Goal: Task Accomplishment & Management: Use online tool/utility

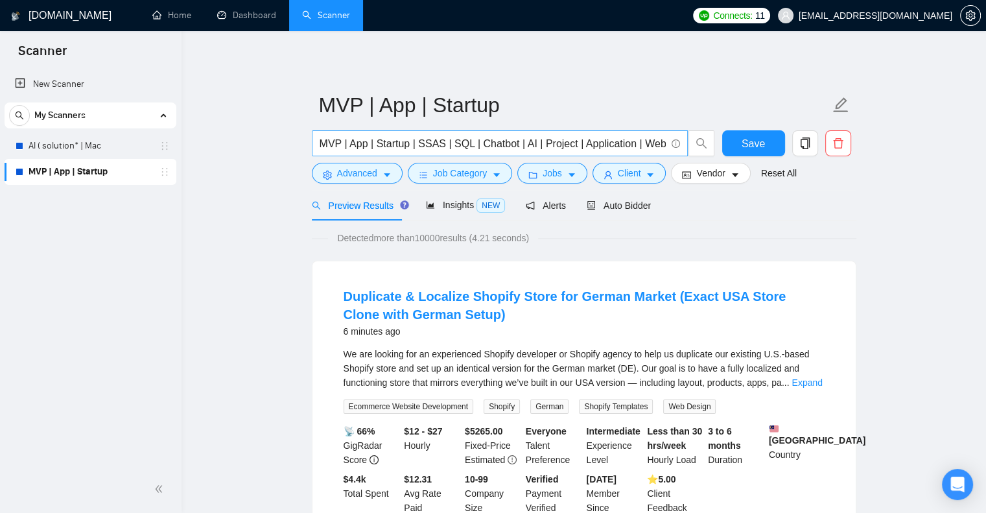
click at [641, 135] on input "MVP | App | Startup | SSAS | SQL | Chatbot | AI | Project | Application | Web |…" at bounding box center [492, 143] width 346 height 16
click at [354, 177] on span "Advanced" at bounding box center [357, 173] width 40 height 14
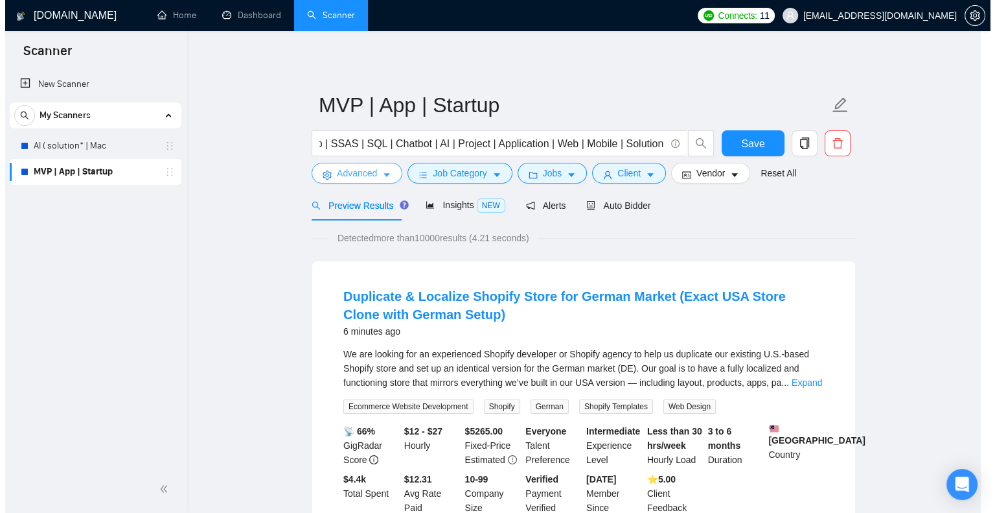
scroll to position [0, 0]
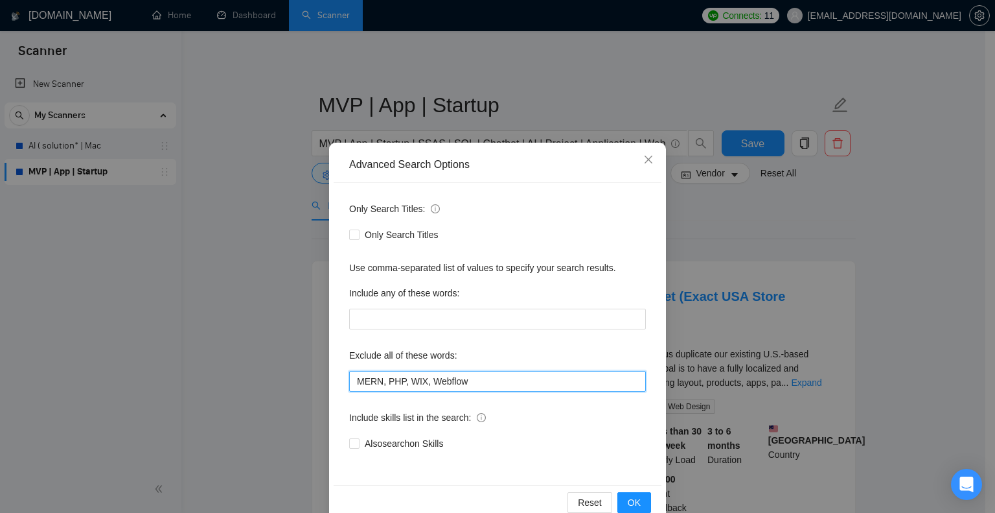
click at [461, 389] on input "MERN, PHP, WIX, Webflow" at bounding box center [497, 381] width 297 height 21
paste input "Wordpress, Supabase, Fix*, Shopify, Unity, Designer"
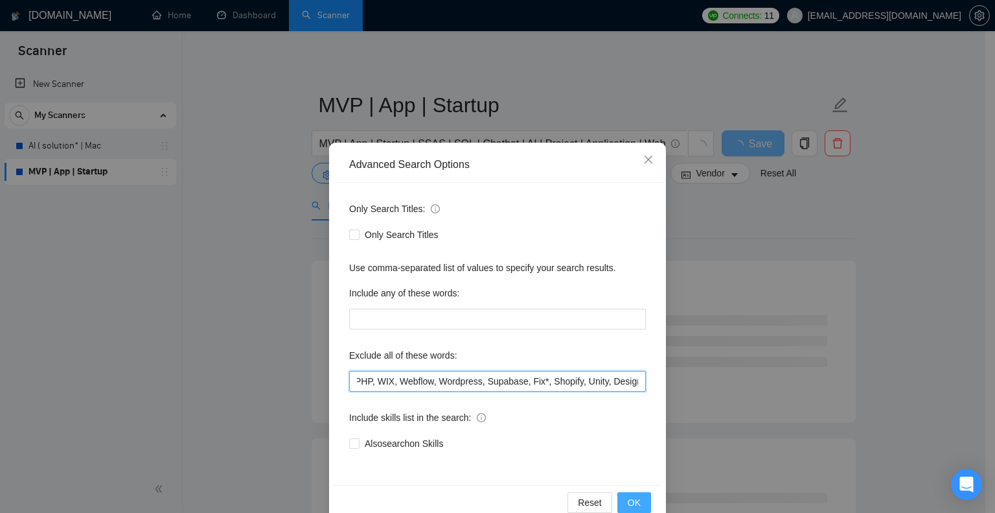
type input "MERN, PHP, WIX, Webflow, Wordpress, Supabase, Fix*, Shopify, Unity, Designer"
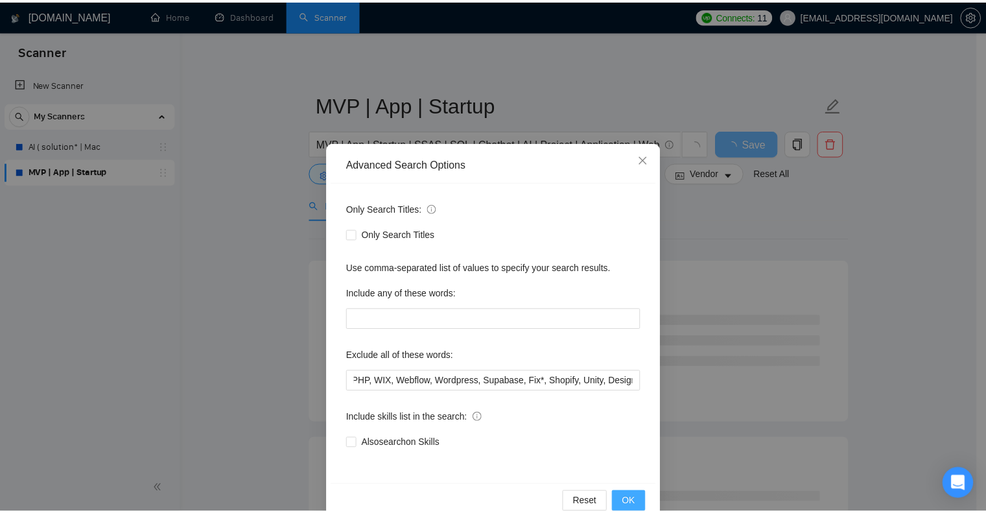
scroll to position [0, 0]
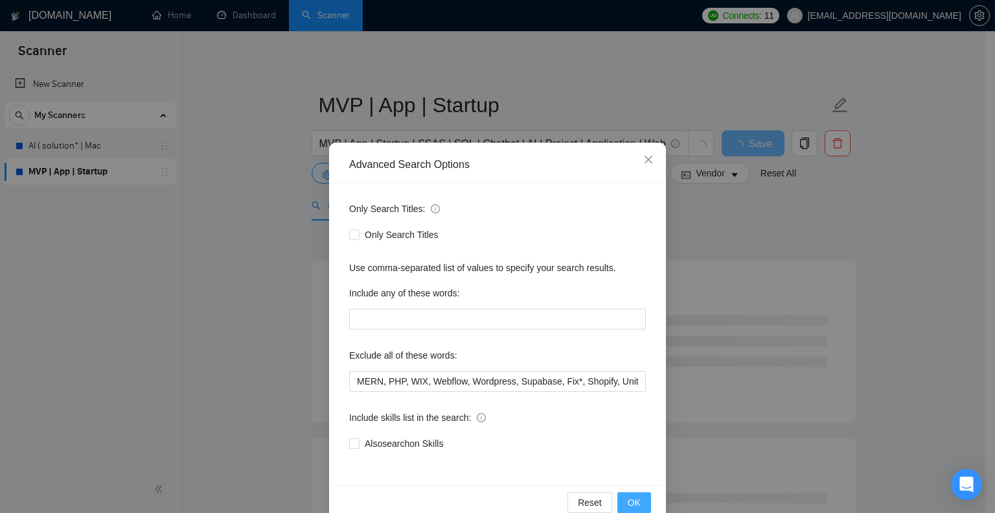
click at [636, 500] on button "OK" at bounding box center [635, 502] width 34 height 21
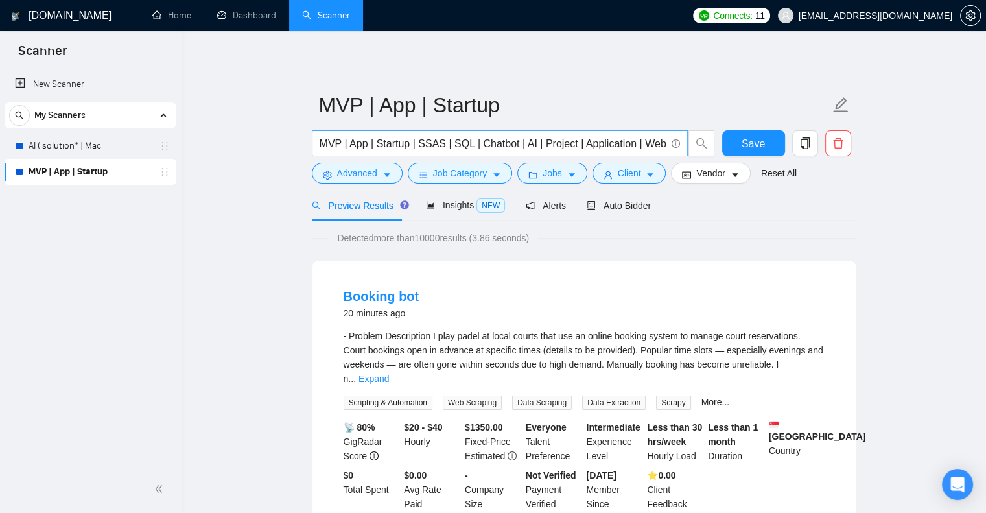
click at [617, 150] on input "MVP | App | Startup | SSAS | SQL | Chatbot | AI | Project | Application | Web |…" at bounding box center [492, 143] width 346 height 16
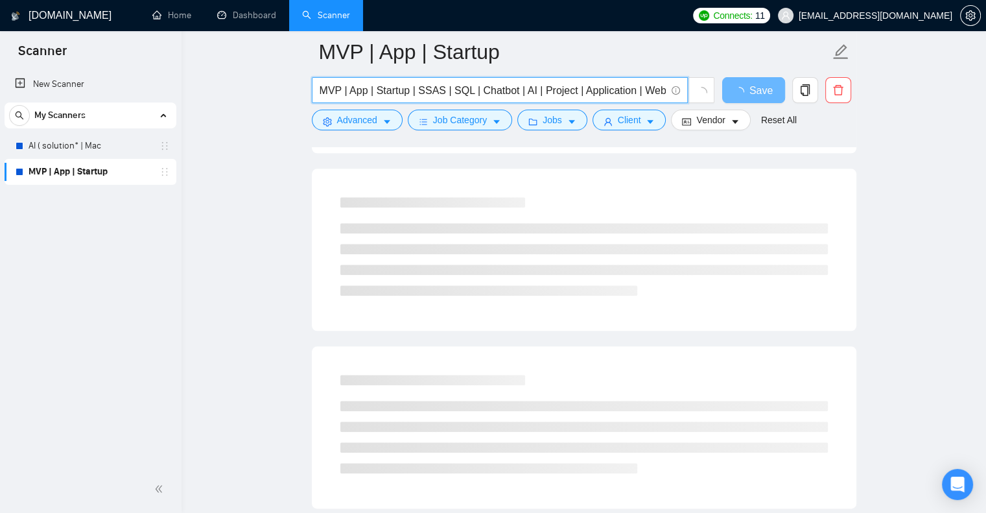
click at [650, 91] on input "MVP | App | Startup | SSAS | SQL | Chatbot | AI | Project | Application | Web |…" at bounding box center [492, 90] width 346 height 16
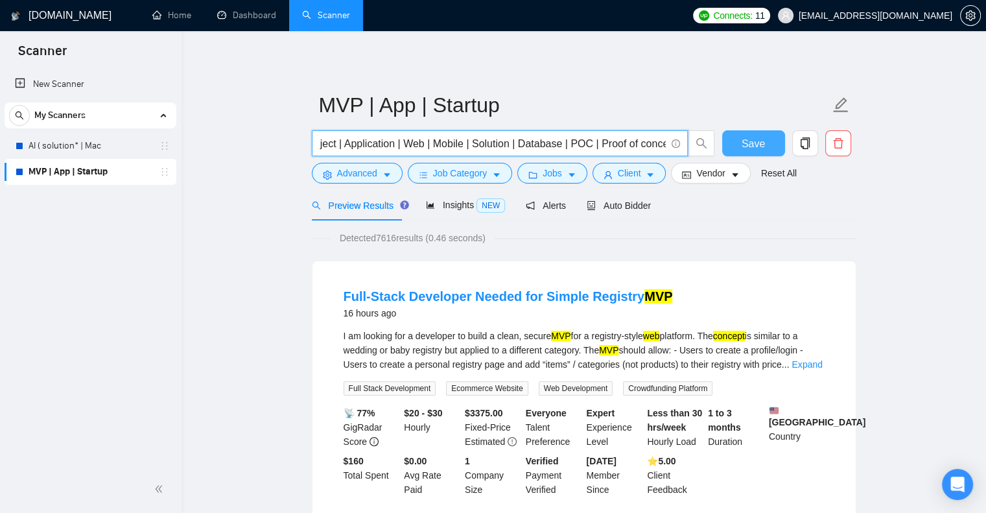
type input "MVP | App | Startup | SSAS | SQL | Chatbot | AI | Project | Application | Web |…"
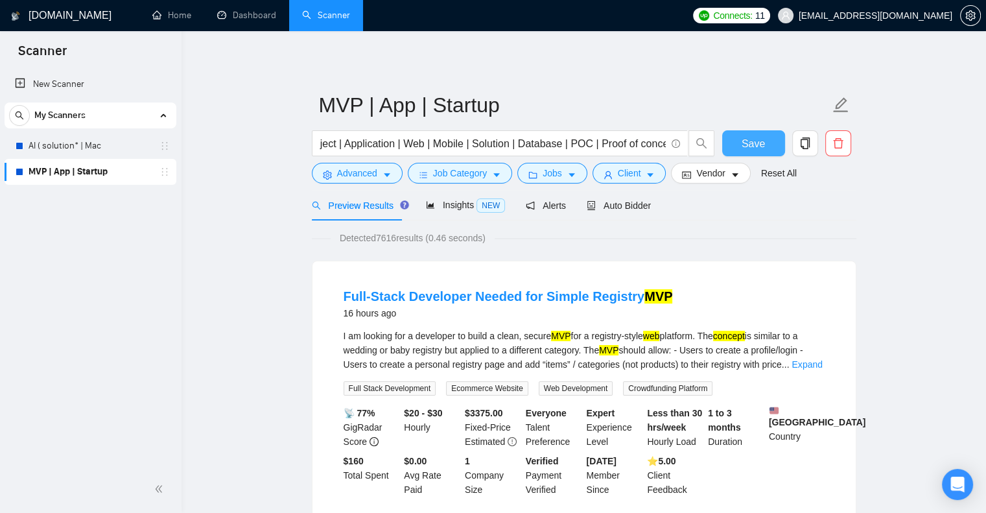
click at [744, 147] on span "Save" at bounding box center [752, 143] width 23 height 16
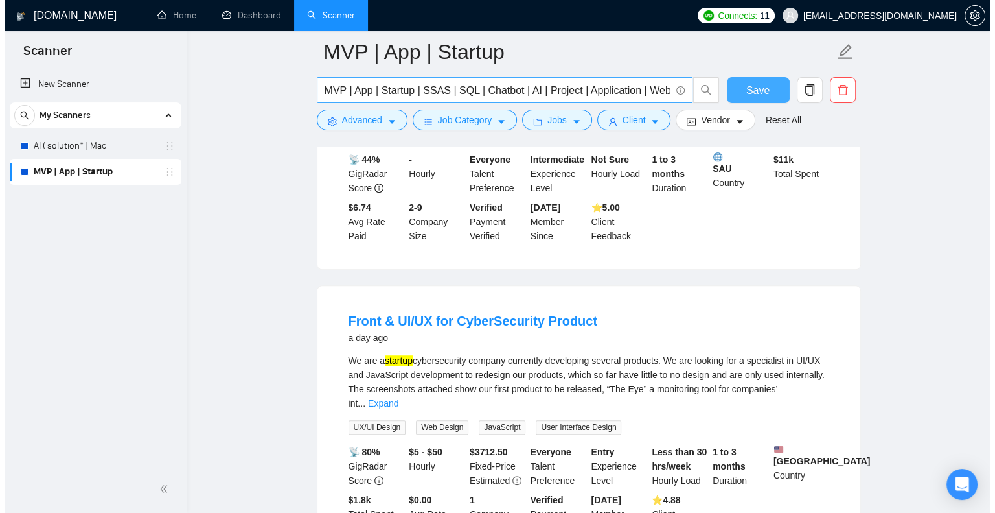
scroll to position [680, 0]
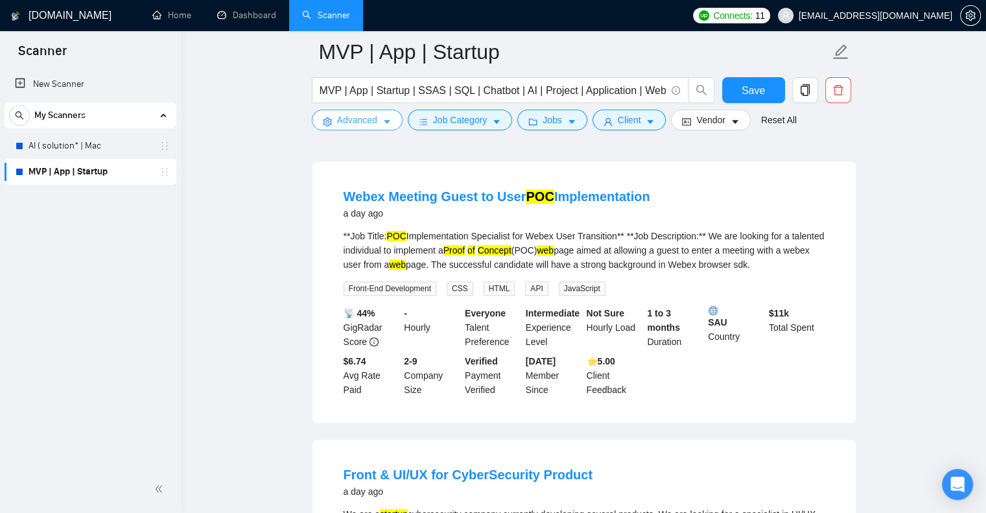
click at [370, 118] on span "Advanced" at bounding box center [357, 120] width 40 height 14
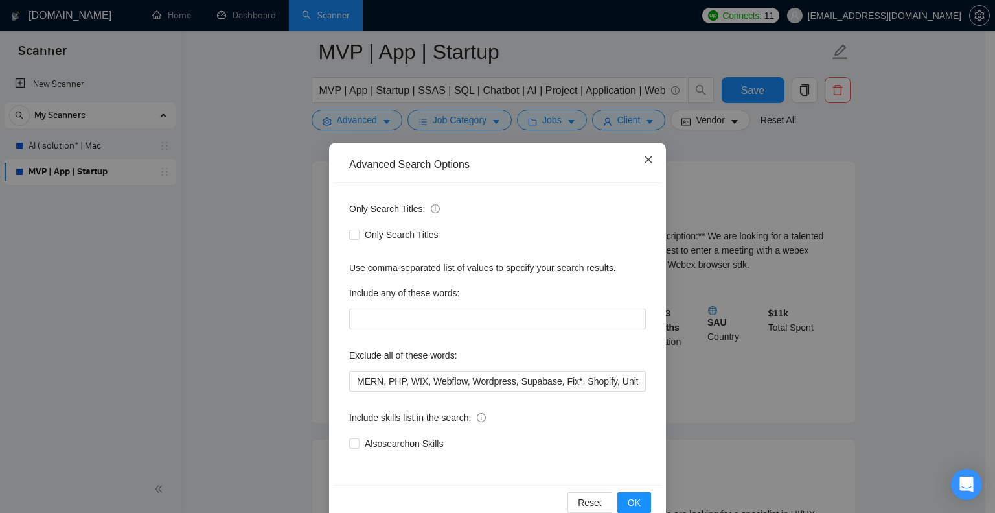
click at [649, 158] on span "Close" at bounding box center [648, 160] width 35 height 35
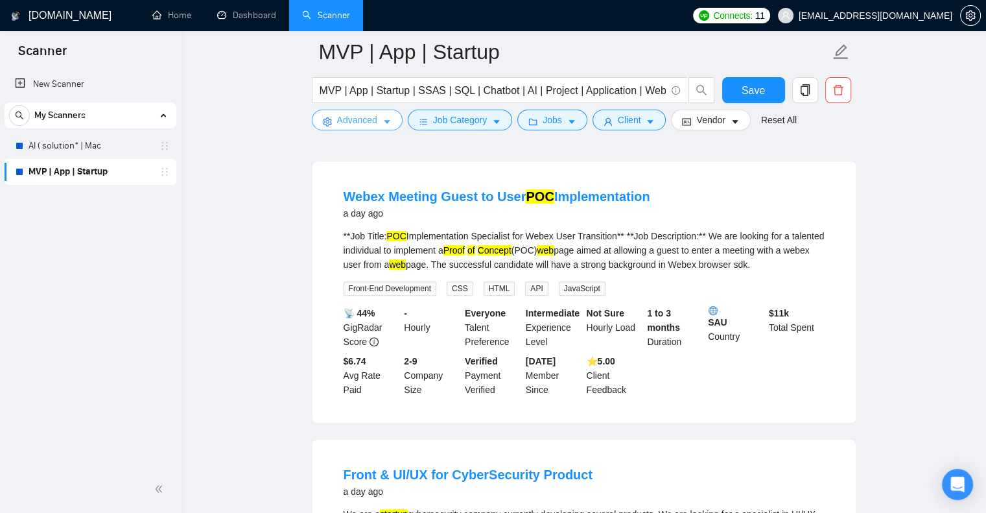
click at [389, 120] on icon "caret-down" at bounding box center [386, 121] width 9 height 9
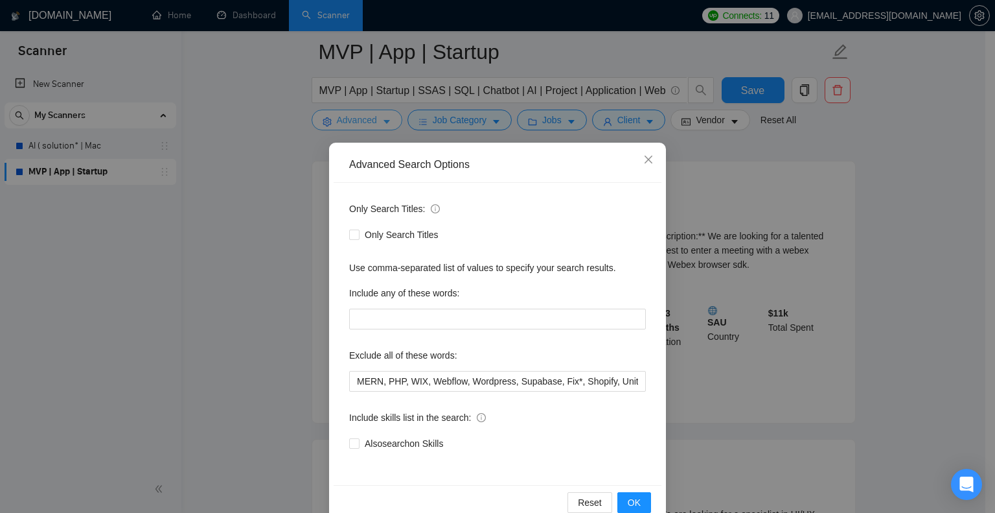
click at [389, 120] on div "Advanced Search Options Only Search Titles: Only Search Titles Use comma-separa…" at bounding box center [497, 256] width 995 height 513
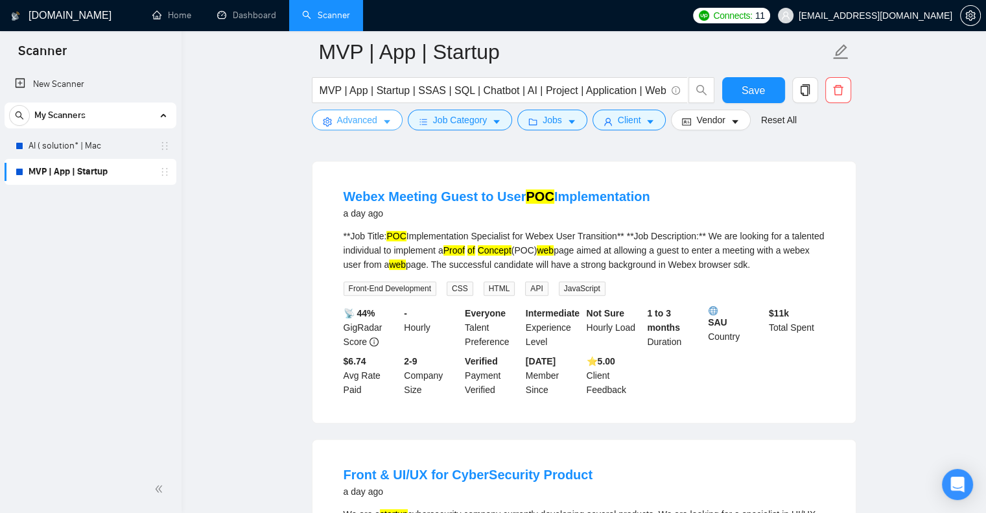
click at [359, 114] on span "Advanced" at bounding box center [357, 120] width 40 height 14
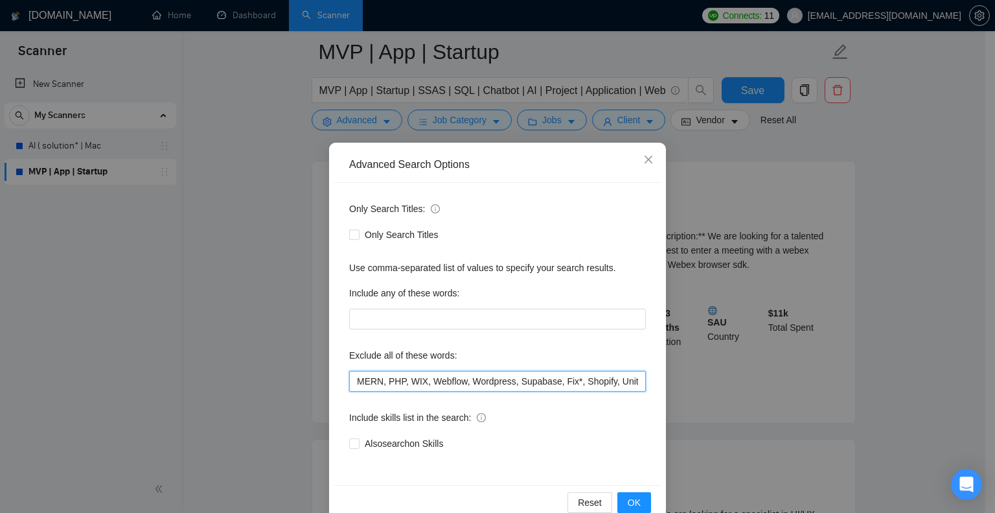
click at [599, 385] on input "MERN, PHP, WIX, Webflow, Wordpress, Supabase, Fix*, Shopify, Unity, Designer" at bounding box center [497, 381] width 297 height 21
click at [612, 371] on input "MERN, PHP, WIX, Webflow, Wordpress, Supabase, Fix*, Shopify, Unity, Designer, N…" at bounding box center [497, 381] width 297 height 21
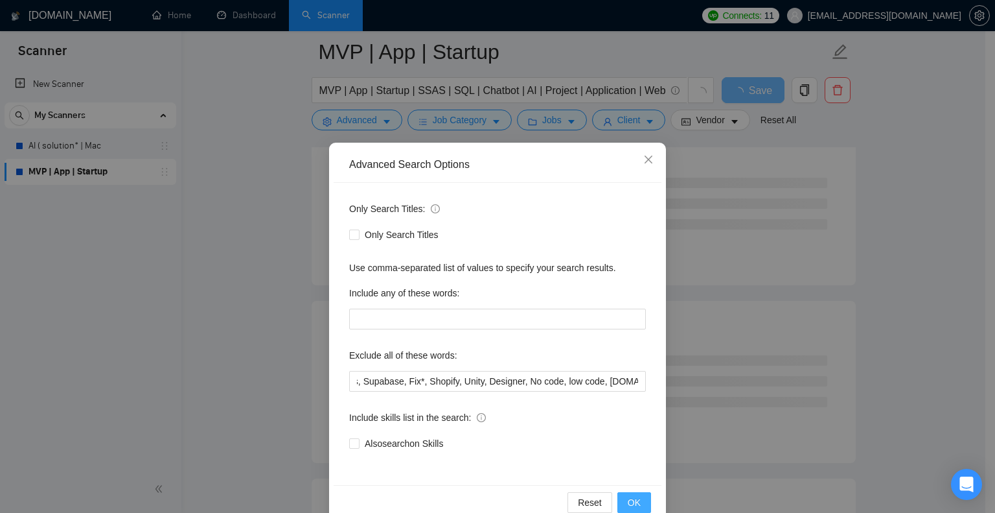
click at [628, 495] on span "OK" at bounding box center [634, 502] width 13 height 14
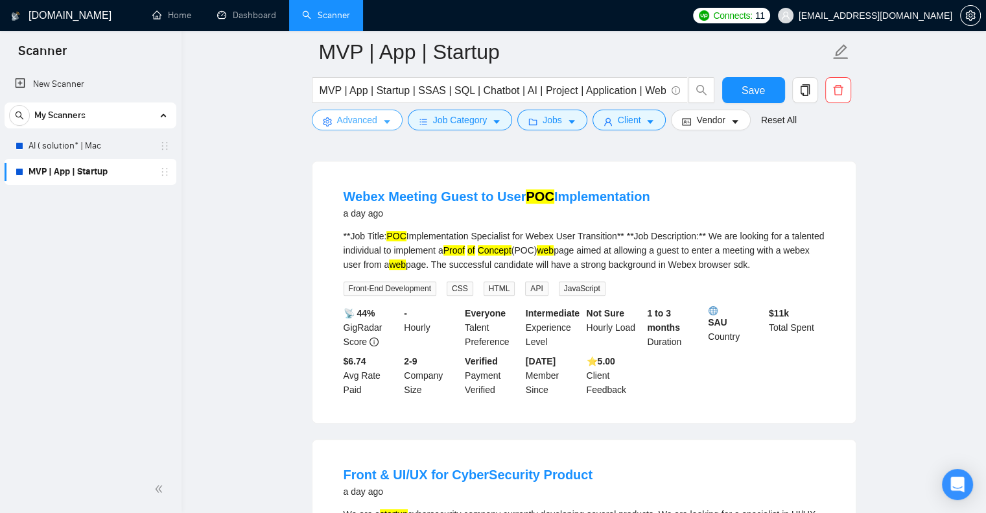
click at [366, 121] on span "Advanced" at bounding box center [357, 120] width 40 height 14
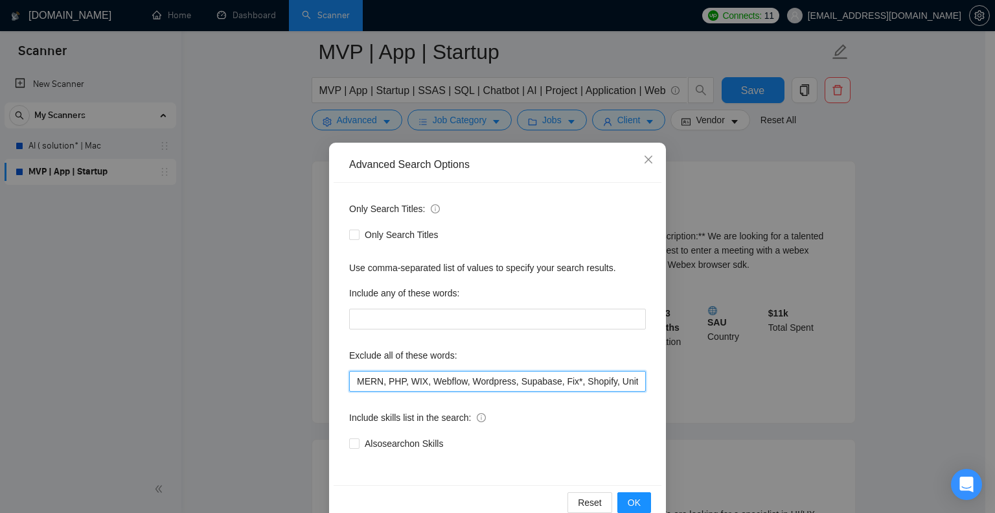
click at [537, 377] on input "MERN, PHP, WIX, Webflow, Wordpress, Supabase, Fix*, Shopify, Unity, Designer, N…" at bounding box center [497, 381] width 297 height 21
click at [526, 383] on input "MERN, PHP, WIX, Webflow, Wordpress, Supabase, Fix*, Shopify, Unity, Designer" at bounding box center [497, 381] width 297 height 21
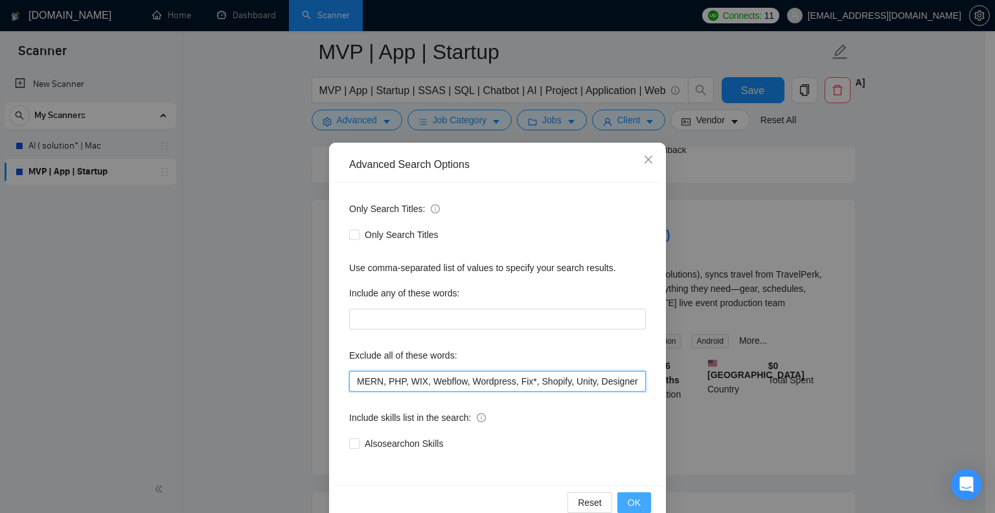
type input "MERN, PHP, WIX, Webflow, Wordpress, Fix*, Shopify, Unity, Designer"
click at [636, 502] on button "OK" at bounding box center [635, 502] width 34 height 21
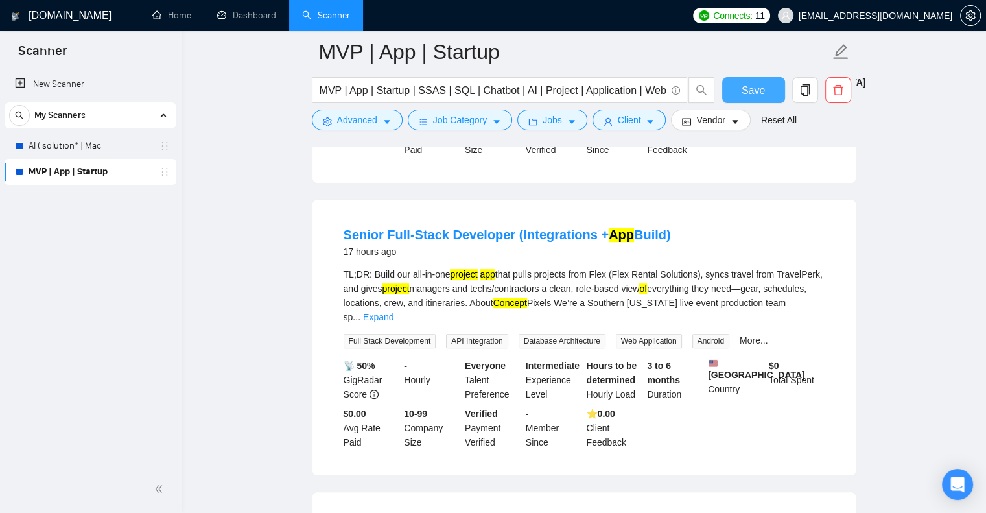
click at [754, 100] on button "Save" at bounding box center [753, 90] width 63 height 26
click at [594, 98] on span "MVP | App | Startup | SSAS | SQL | Chatbot | AI | Project | Application | Web |…" at bounding box center [500, 90] width 376 height 26
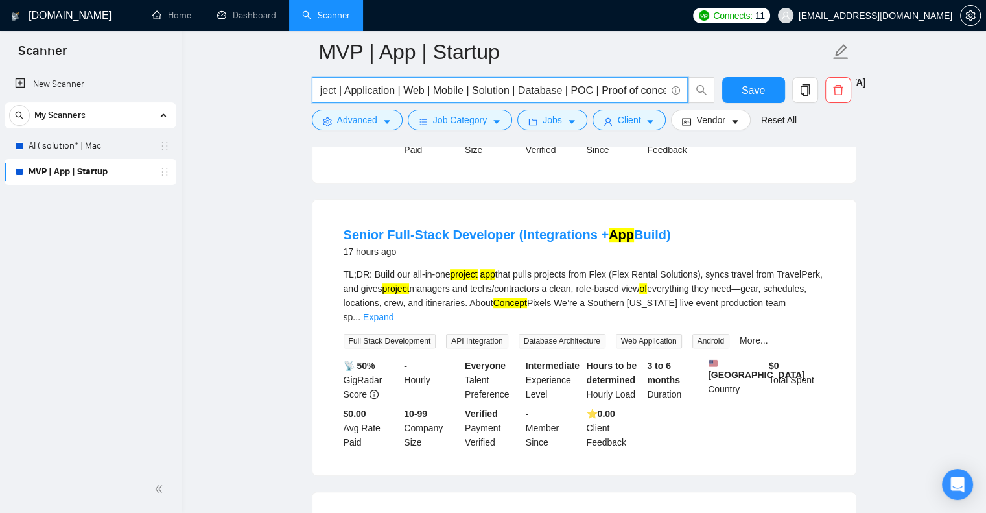
scroll to position [0, 248]
type input "MVP | App | Startup | SSAS | SQL | Chatbot | AI | Project | Application | Web |…"
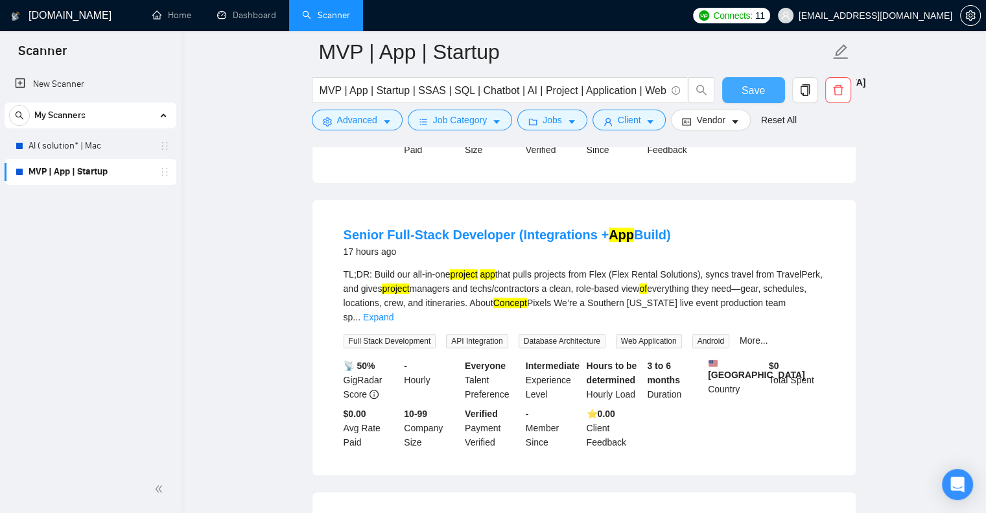
click at [745, 84] on span "Save" at bounding box center [752, 90] width 23 height 16
click at [111, 149] on link "AI ( solution* | Mac" at bounding box center [90, 146] width 123 height 26
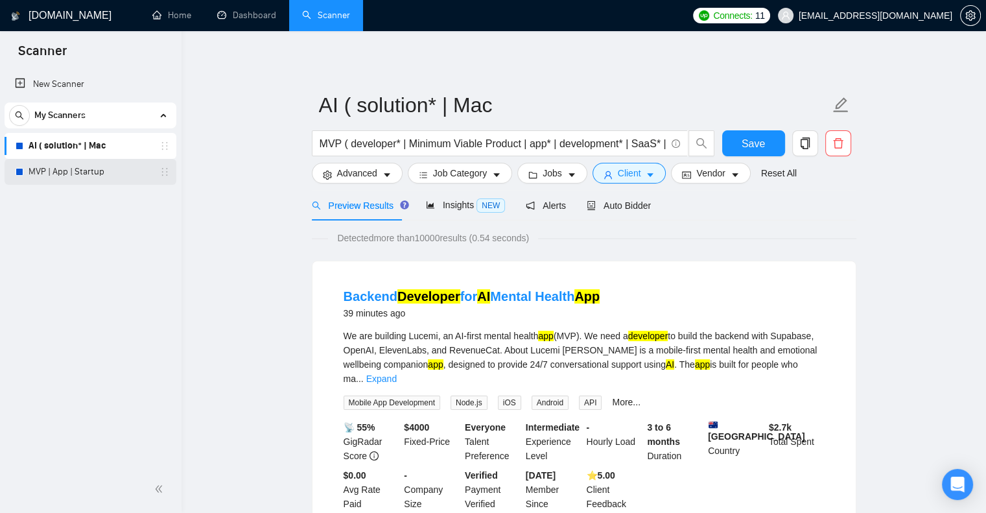
click at [114, 179] on link "MVP | App | Startup" at bounding box center [90, 172] width 123 height 26
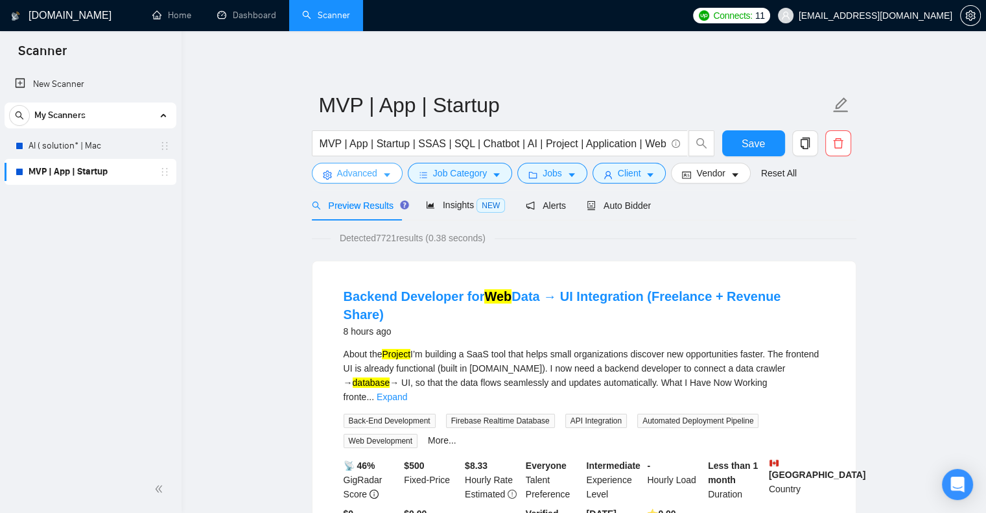
click at [365, 168] on span "Advanced" at bounding box center [357, 173] width 40 height 14
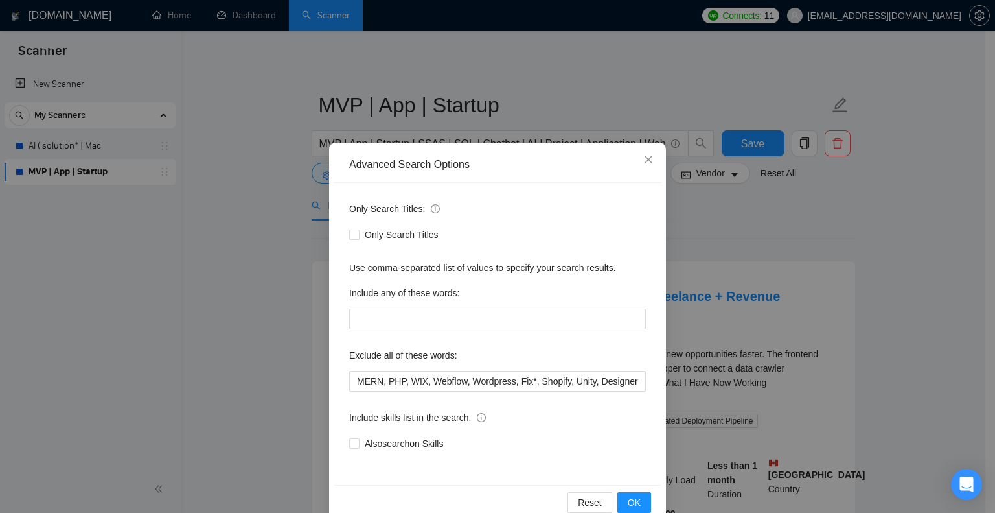
scroll to position [26, 0]
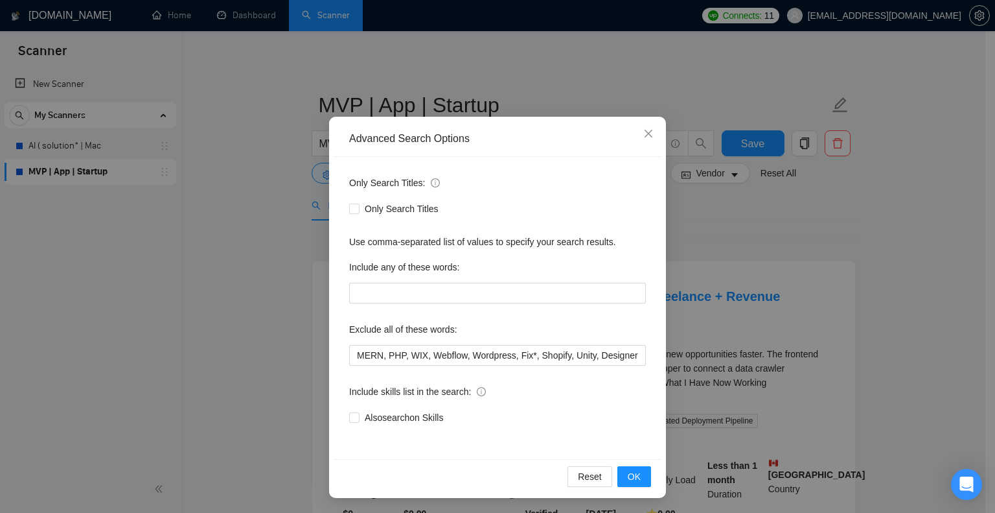
click at [616, 367] on div "Only Search Titles: Only Search Titles Use comma-separated list of values to sp…" at bounding box center [498, 308] width 328 height 302
click at [614, 359] on input "MERN, PHP, WIX, Webflow, Wordpress, Fix*, Shopify, Unity, Designer" at bounding box center [497, 355] width 297 height 21
click at [651, 132] on span "Close" at bounding box center [648, 134] width 35 height 35
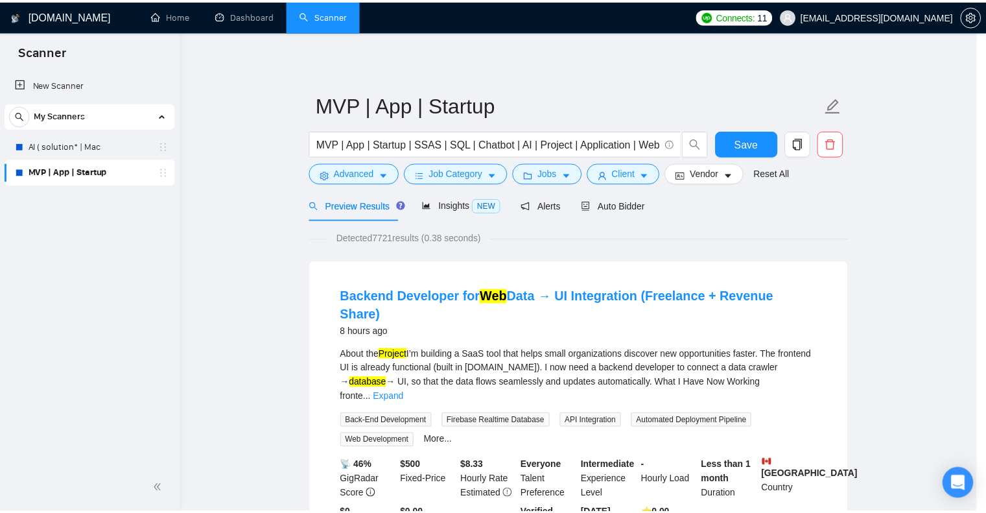
scroll to position [0, 0]
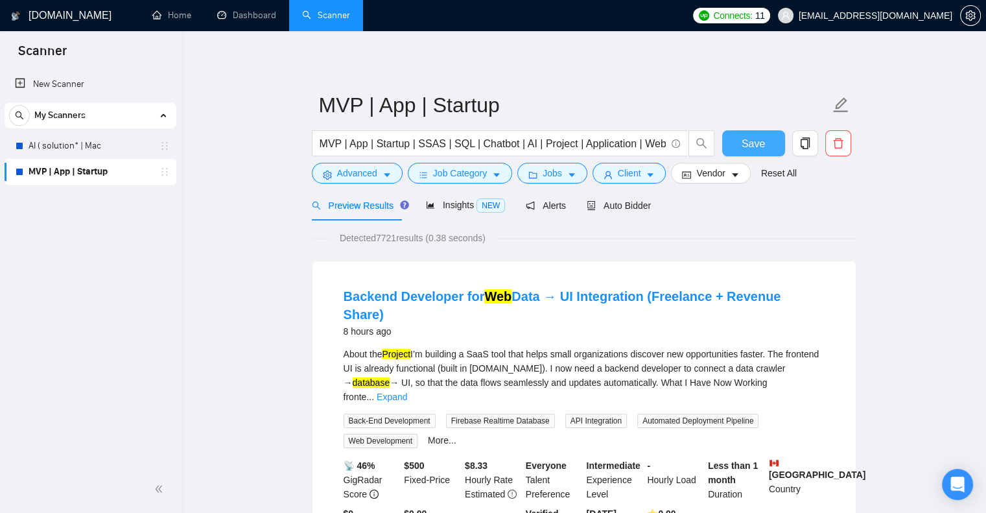
click at [737, 146] on button "Save" at bounding box center [753, 143] width 63 height 26
click at [377, 168] on button "Advanced" at bounding box center [357, 173] width 91 height 21
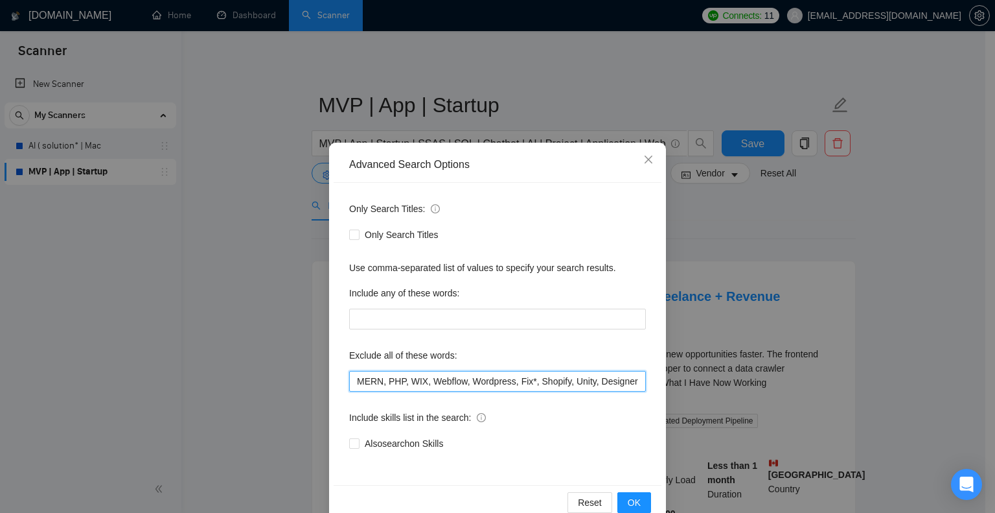
click at [620, 382] on input "MERN, PHP, WIX, Webflow, Wordpress, Fix*, Shopify, Unity, Designer" at bounding box center [497, 381] width 297 height 21
click at [644, 157] on icon "close" at bounding box center [649, 159] width 10 height 10
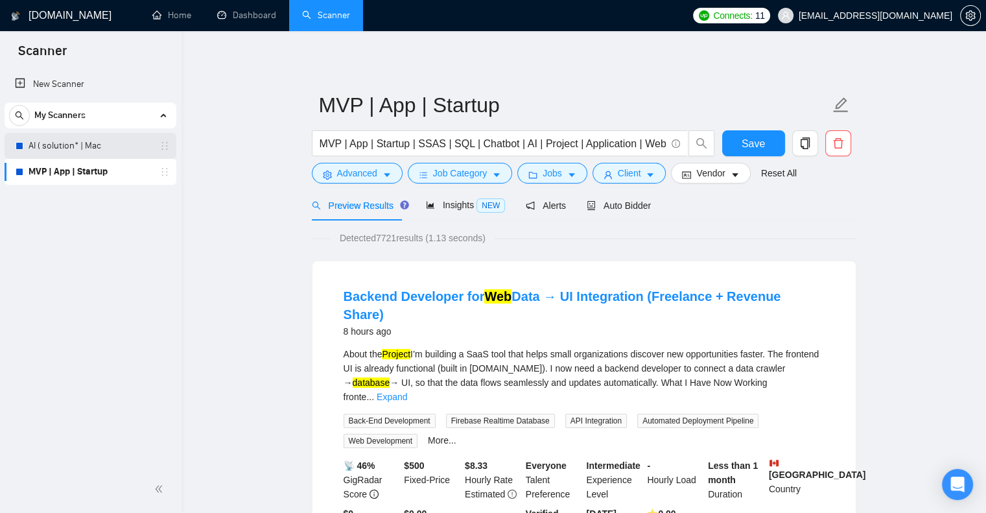
click at [113, 139] on link "AI ( solution* | Mac" at bounding box center [90, 146] width 123 height 26
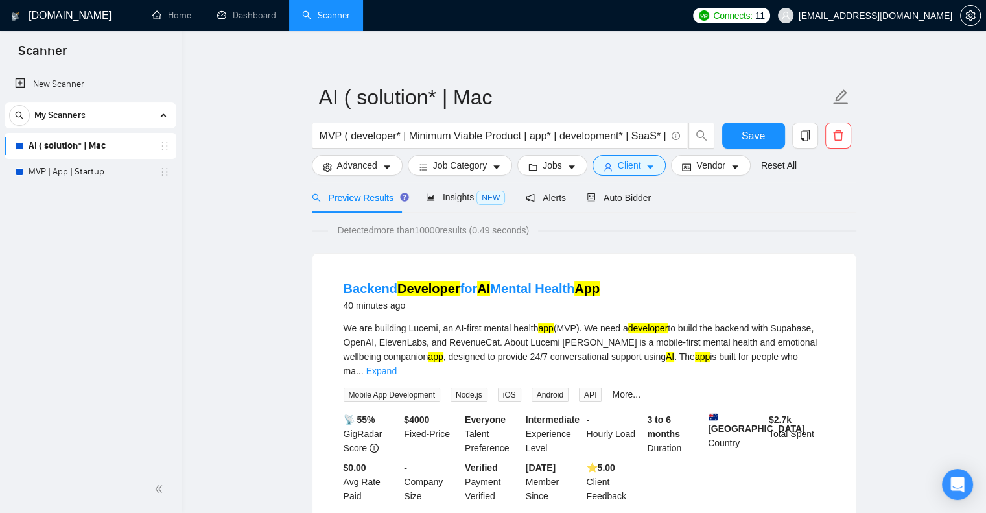
scroll to position [10, 0]
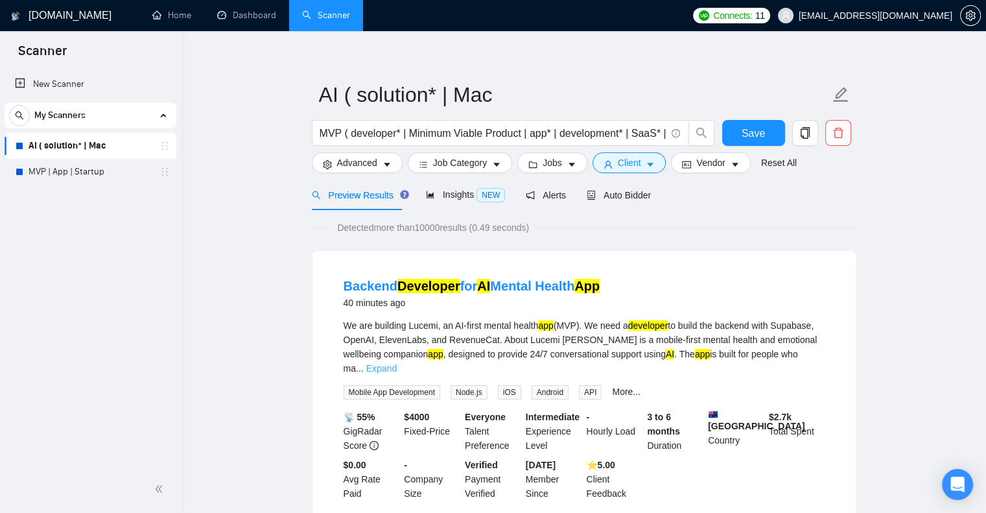
click at [397, 363] on link "Expand" at bounding box center [381, 368] width 30 height 10
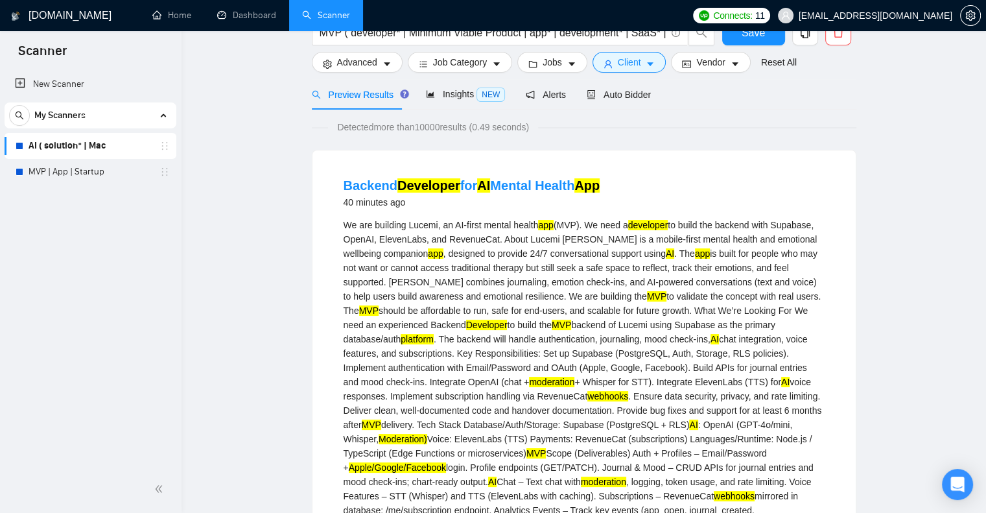
scroll to position [13, 0]
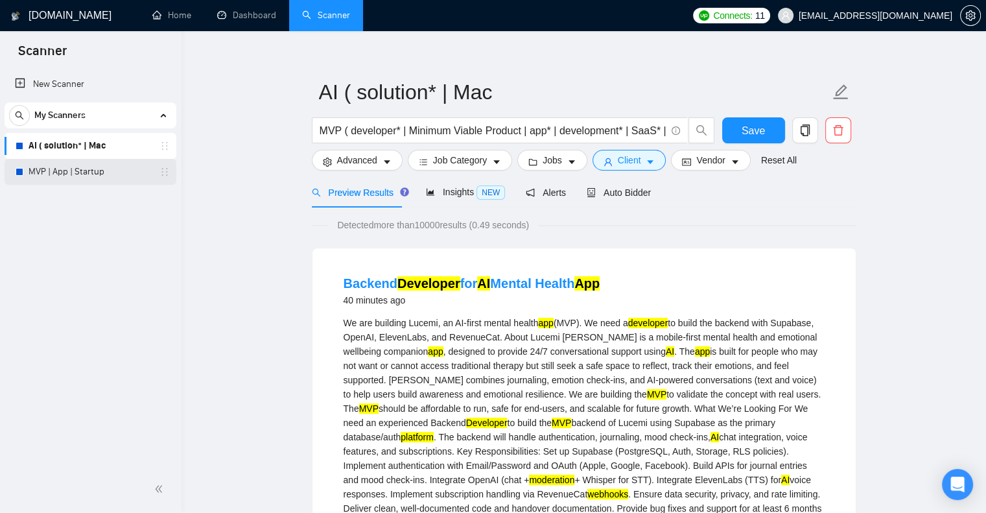
click at [67, 172] on link "MVP | App | Startup" at bounding box center [90, 172] width 123 height 26
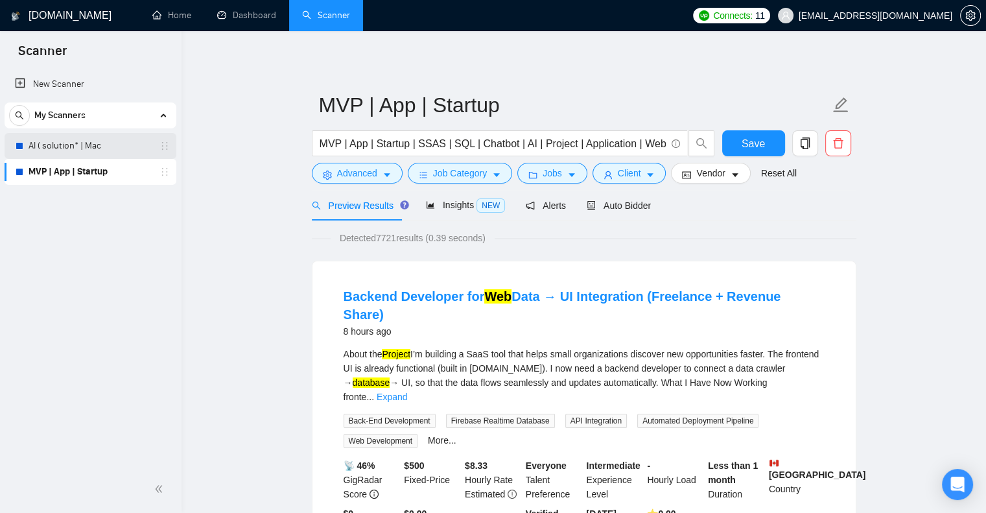
click at [143, 145] on link "AI ( solution* | Mac" at bounding box center [90, 146] width 123 height 26
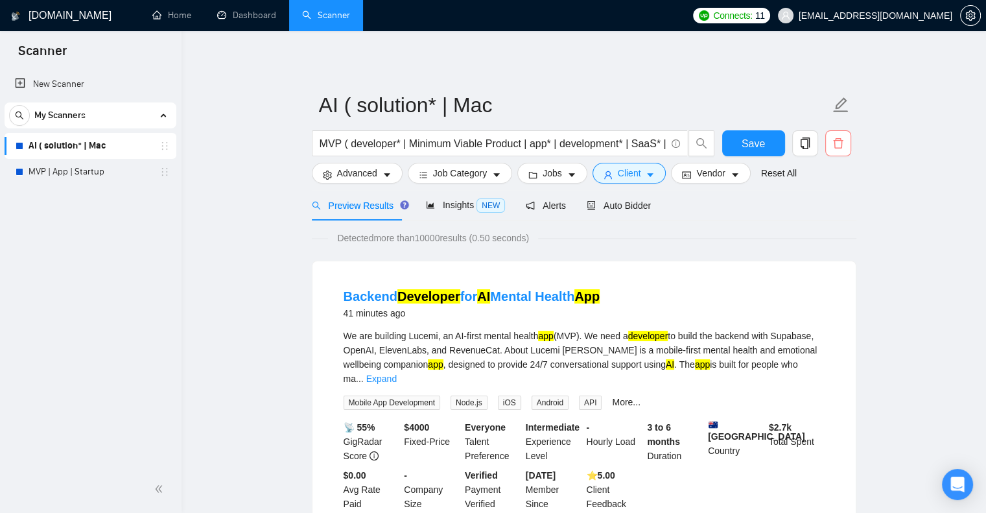
click at [846, 143] on span "delete" at bounding box center [838, 143] width 25 height 12
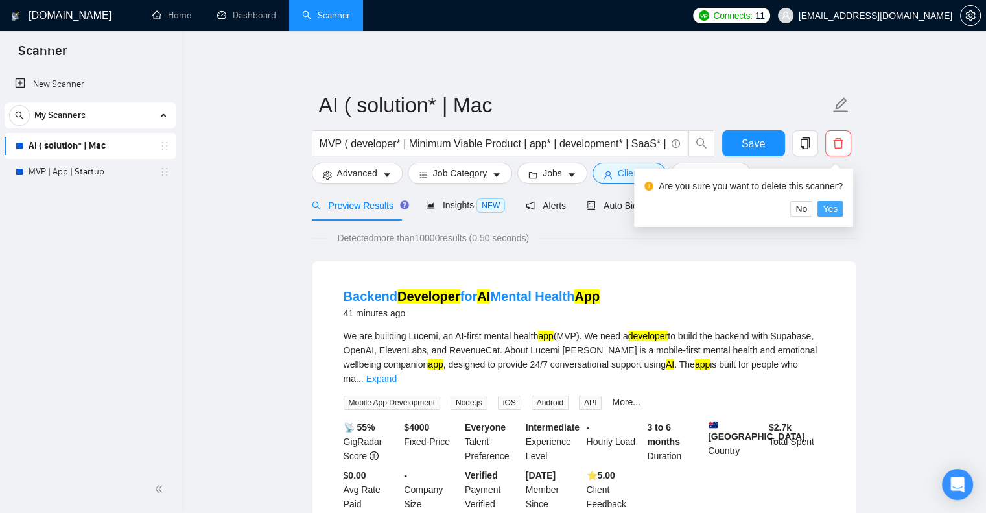
click at [833, 207] on span "Yes" at bounding box center [829, 209] width 15 height 14
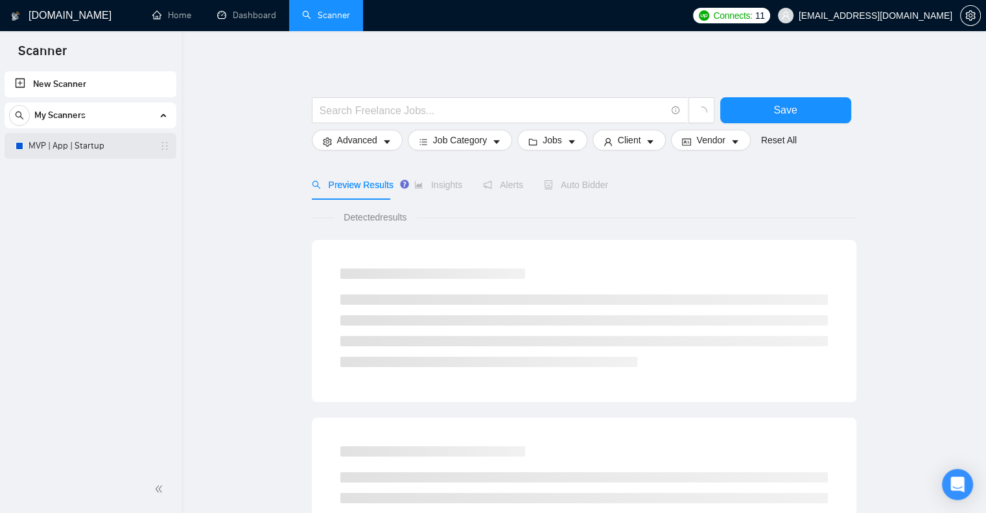
click at [101, 146] on link "MVP | App | Startup" at bounding box center [90, 146] width 123 height 26
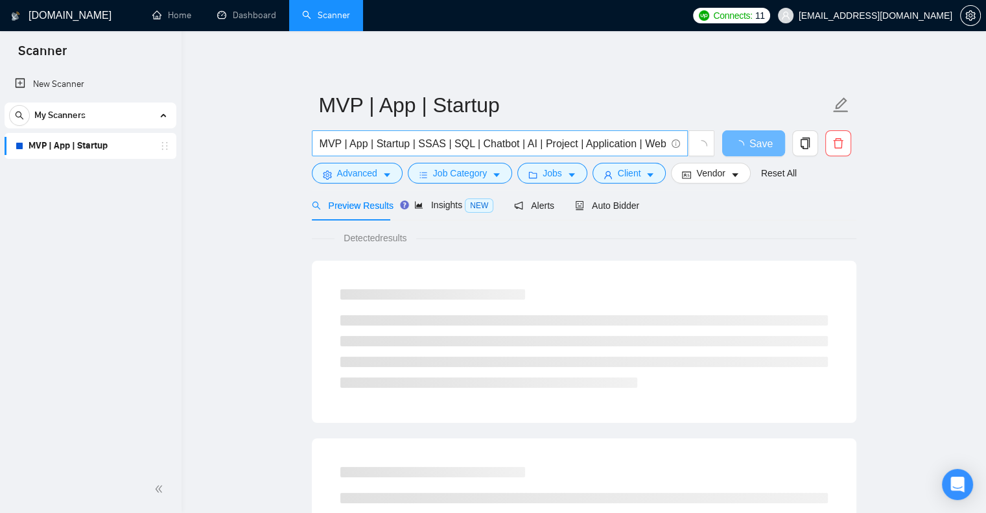
click at [521, 135] on input "MVP | App | Startup | SSAS | SQL | Chatbot | AI | Project | Application | Web |…" at bounding box center [492, 143] width 346 height 16
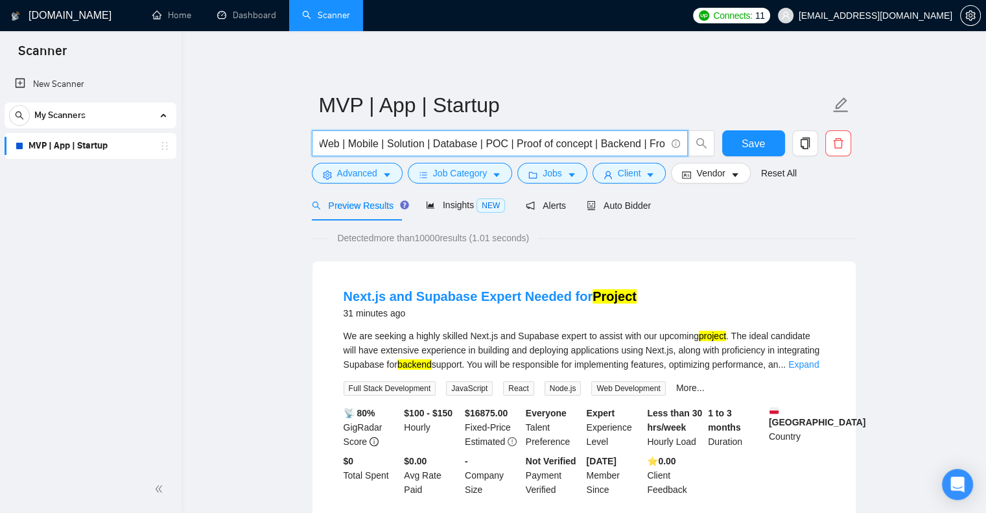
scroll to position [0, 338]
click at [743, 142] on span "Save" at bounding box center [752, 143] width 23 height 16
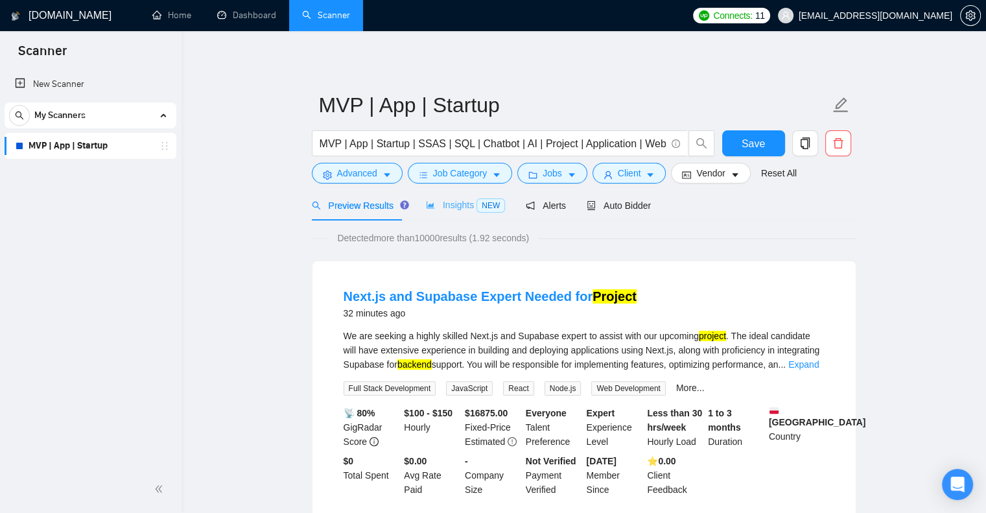
click at [438, 213] on div "Insights NEW" at bounding box center [465, 205] width 79 height 30
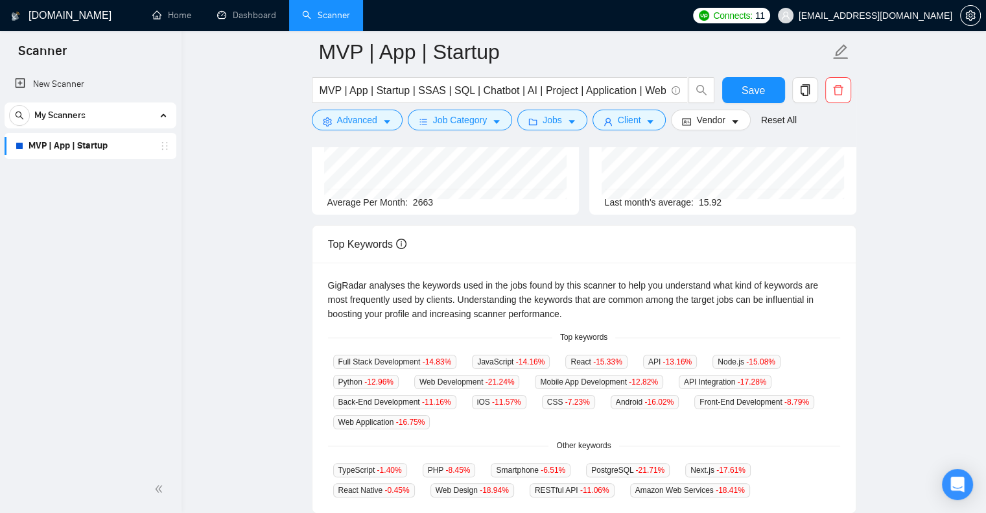
scroll to position [161, 0]
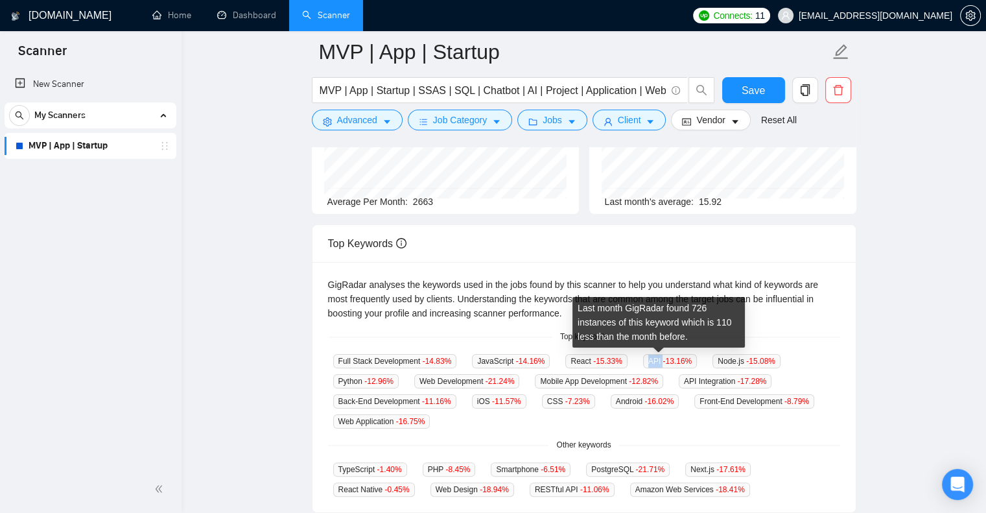
drag, startPoint x: 638, startPoint y: 362, endPoint x: 651, endPoint y: 360, distance: 13.7
click at [651, 360] on span "API -13.16 %" at bounding box center [670, 361] width 54 height 14
click at [662, 360] on span "-13.16 %" at bounding box center [676, 360] width 29 height 9
click at [643, 360] on span "API -13.16 %" at bounding box center [670, 361] width 54 height 14
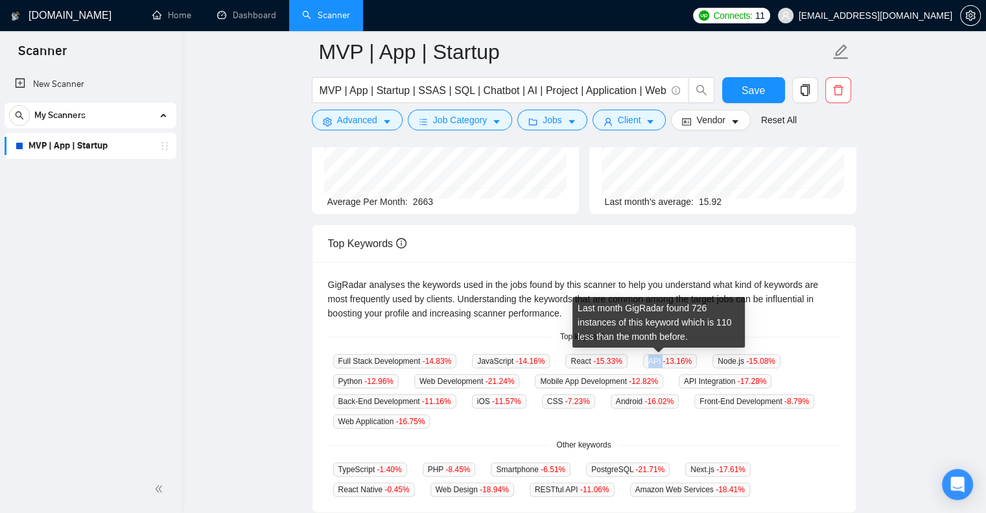
click at [643, 360] on span "API -13.16 %" at bounding box center [670, 361] width 54 height 14
drag, startPoint x: 638, startPoint y: 362, endPoint x: 648, endPoint y: 362, distance: 9.7
click at [648, 362] on span "API -13.16 %" at bounding box center [670, 361] width 54 height 14
copy span "API"
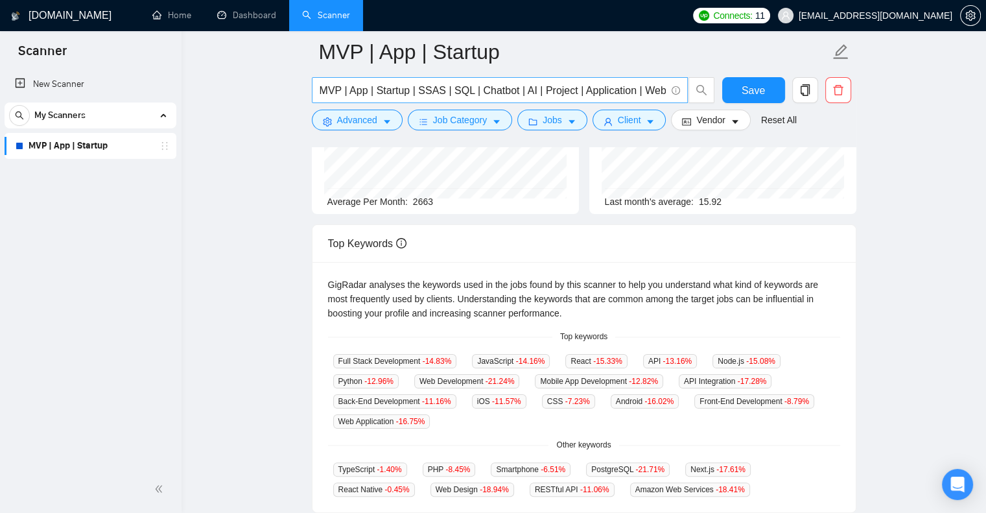
click at [664, 87] on input "MVP | App | Startup | SSAS | SQL | Chatbot | AI | Project | Application | Web |…" at bounding box center [492, 90] width 346 height 16
paste input "API"
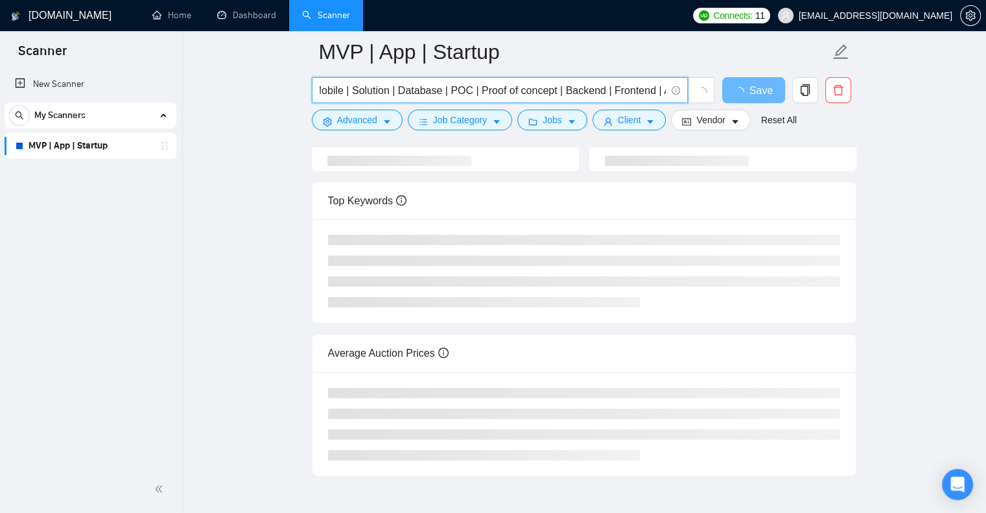
scroll to position [0, 0]
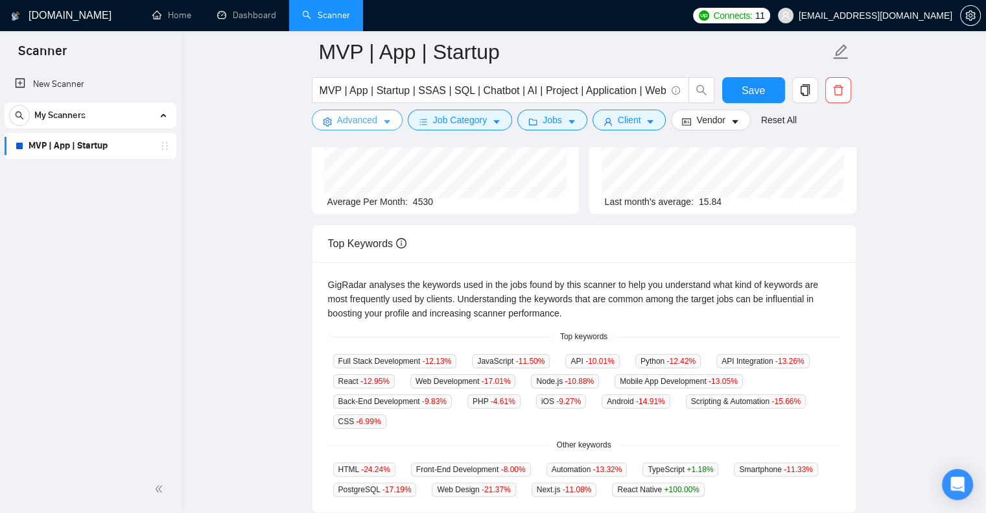
click at [352, 111] on button "Advanced" at bounding box center [357, 120] width 91 height 21
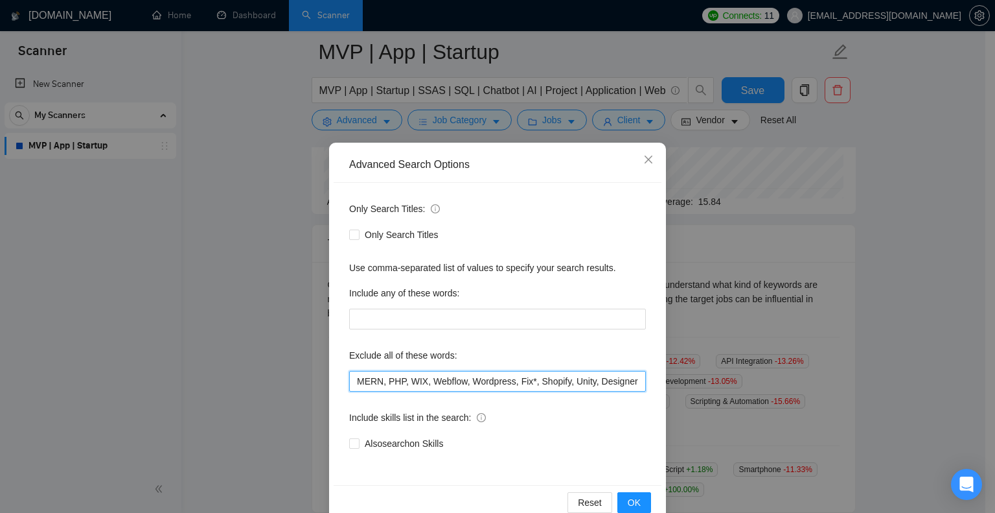
click at [411, 380] on input "MERN, PHP, WIX, Webflow, Wordpress, Fix*, Shopify, Unity, Designer" at bounding box center [497, 381] width 297 height 21
click at [628, 505] on span "OK" at bounding box center [634, 502] width 13 height 14
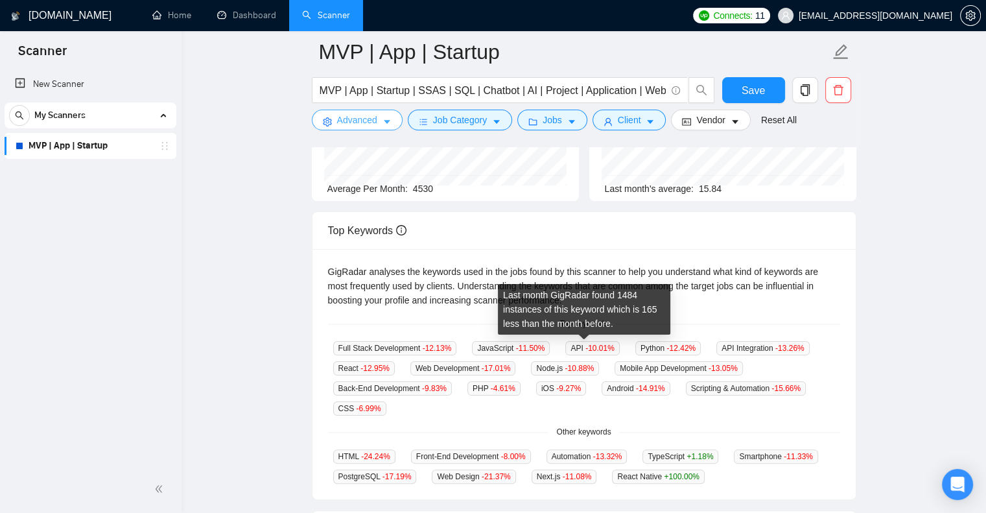
scroll to position [175, 0]
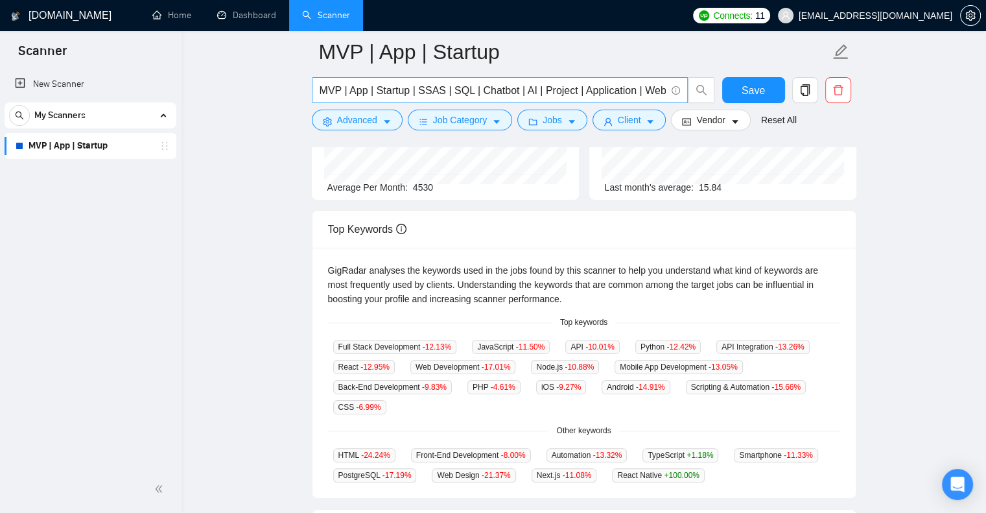
click at [337, 89] on input "MVP | App | Startup | SSAS | SQL | Chatbot | AI | Project | Application | Web |…" at bounding box center [492, 90] width 346 height 16
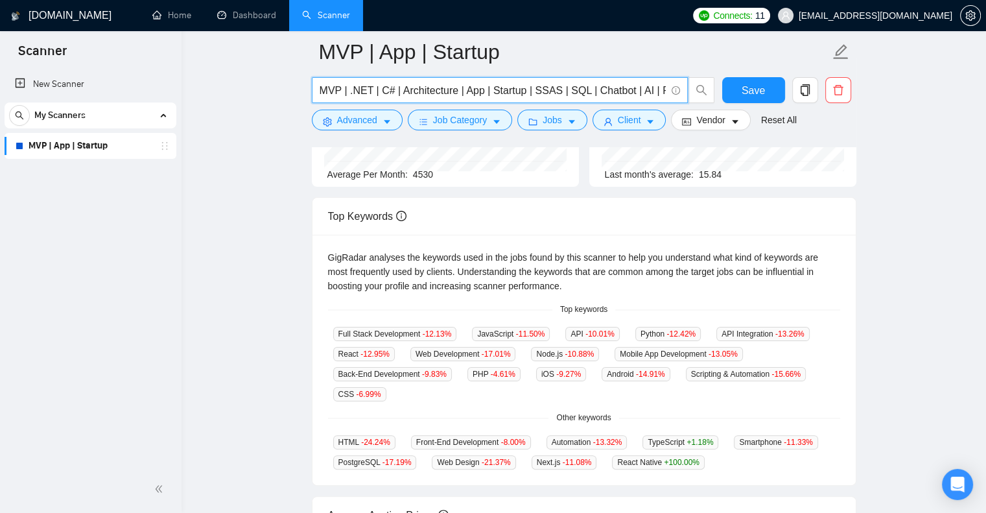
scroll to position [189, 0]
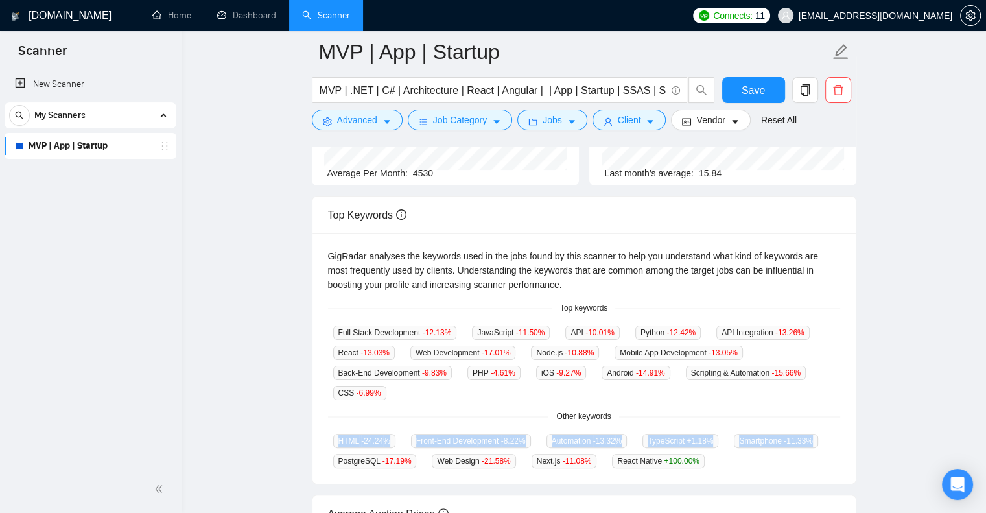
drag, startPoint x: 335, startPoint y: 465, endPoint x: 295, endPoint y: 465, distance: 40.2
click at [295, 465] on main "MVP | App | Startup MVP | .NET | C# | Architecture | React | Angular | | App | …" at bounding box center [583, 300] width 763 height 874
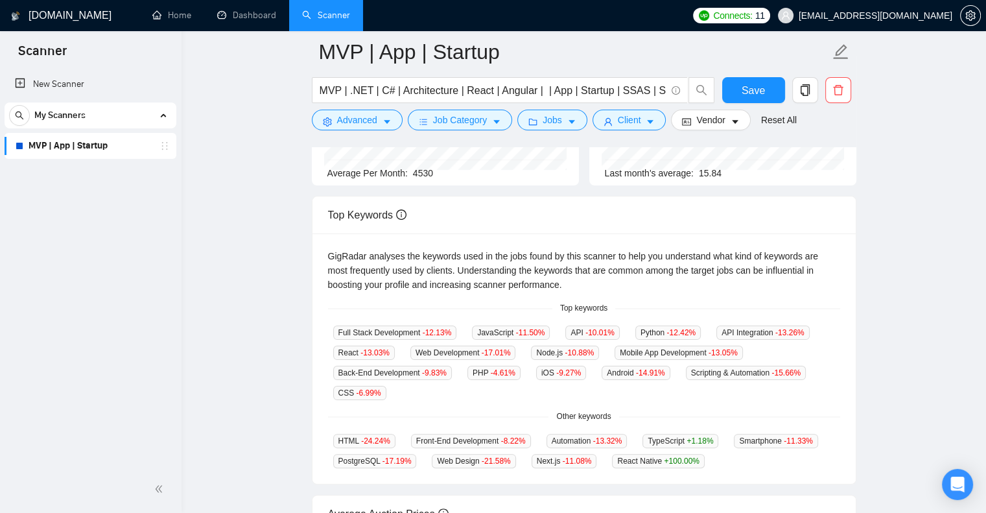
click at [277, 464] on main "MVP | App | Startup MVP | .NET | C# | Architecture | React | Angular | | App | …" at bounding box center [583, 300] width 763 height 874
click at [542, 90] on input "MVP | .NET | C# | Architecture | React | Angular | | App | Startup | SSAS | SQL…" at bounding box center [492, 90] width 346 height 16
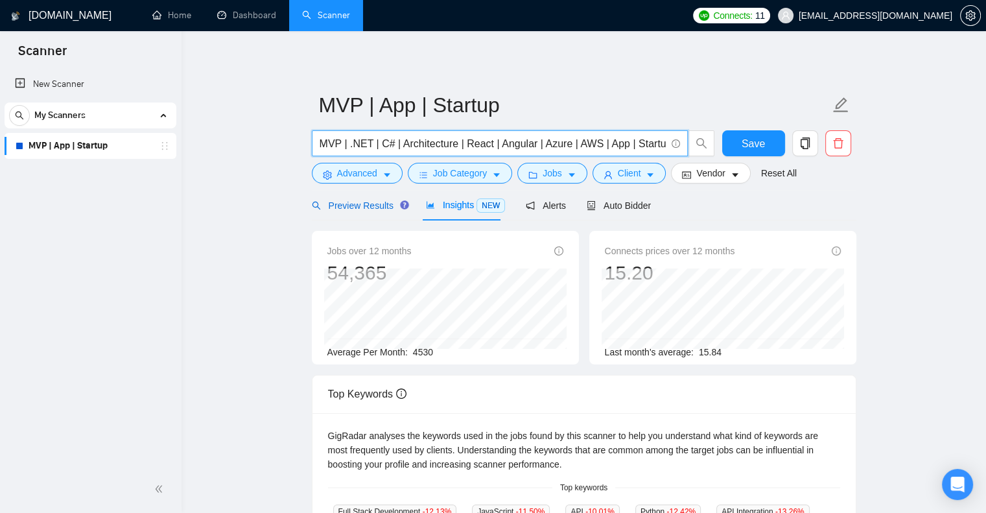
click at [342, 204] on span "Preview Results" at bounding box center [358, 205] width 93 height 10
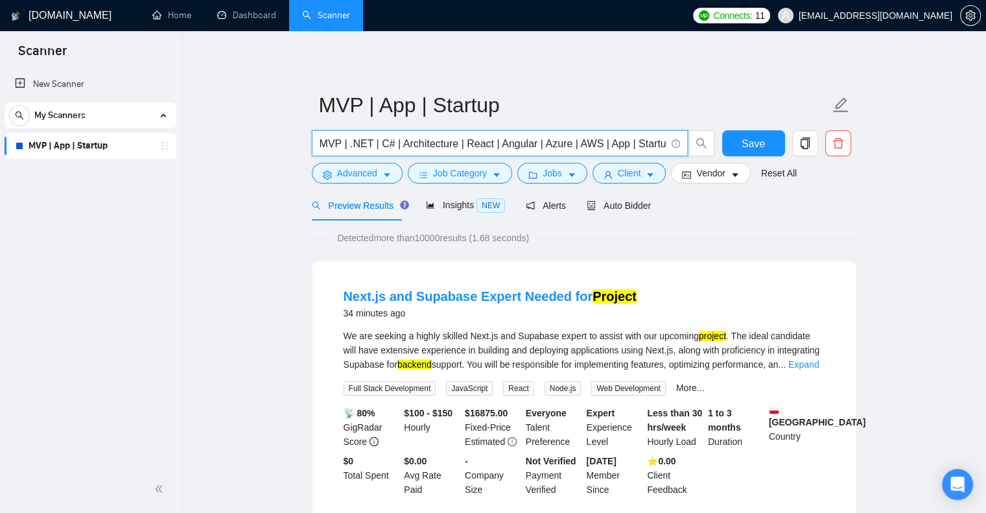
click at [390, 141] on input "MVP | .NET | C# | Architecture | React | Angular | Azure | AWS | App | Startup …" at bounding box center [492, 143] width 346 height 16
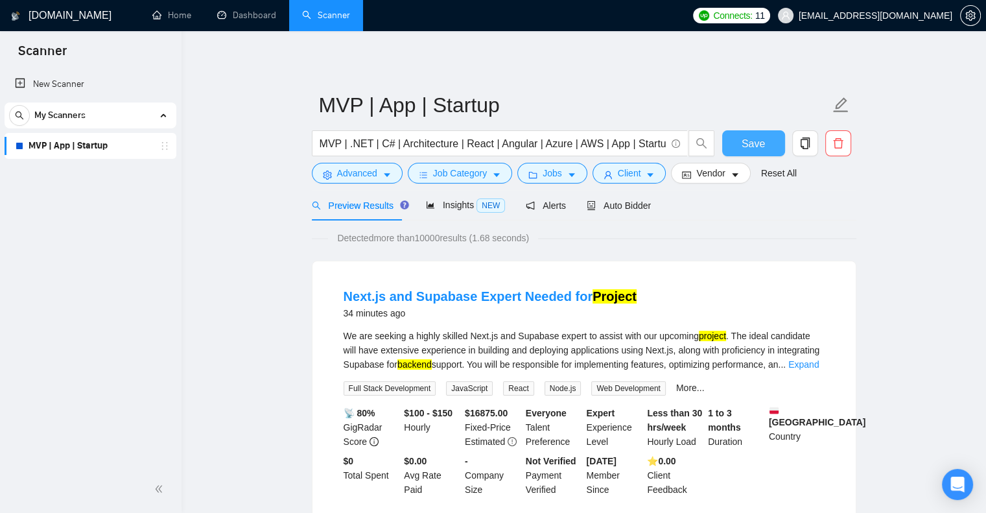
click at [749, 148] on span "Save" at bounding box center [752, 143] width 23 height 16
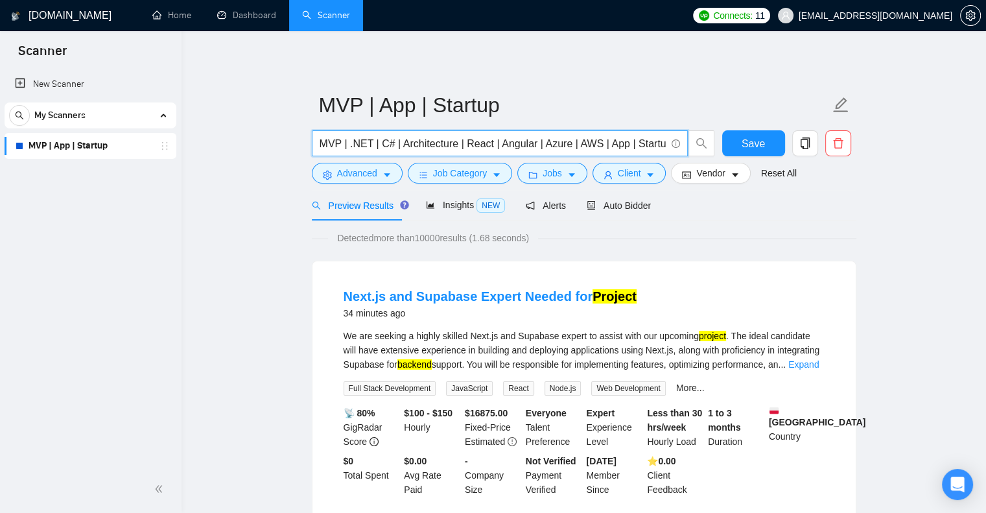
click at [557, 150] on input "MVP | .NET | C# | Architecture | React | Angular | Azure | AWS | App | Startup …" at bounding box center [492, 143] width 346 height 16
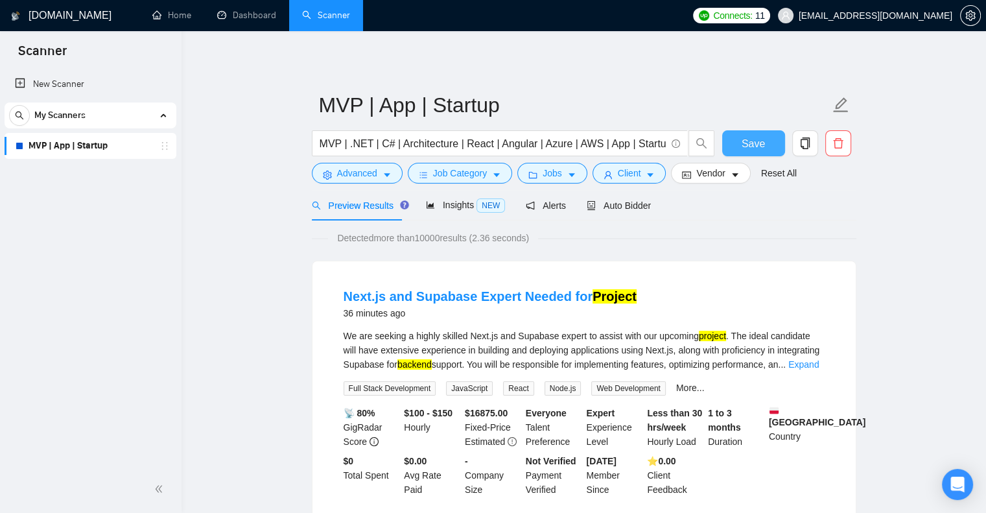
click at [755, 135] on span "Save" at bounding box center [752, 143] width 23 height 16
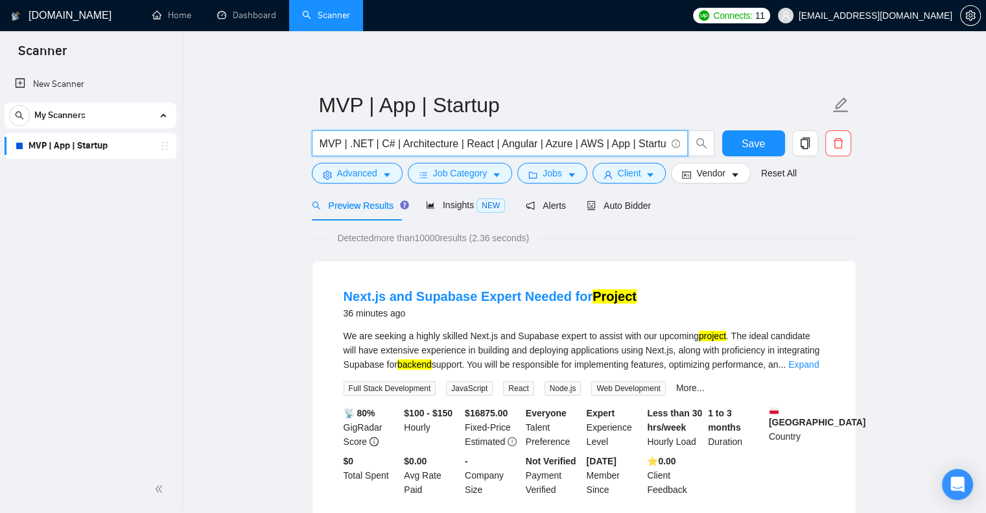
click at [542, 135] on input "MVP | .NET | C# | Architecture | React | Angular | Azure | AWS | App | Startup …" at bounding box center [492, 143] width 346 height 16
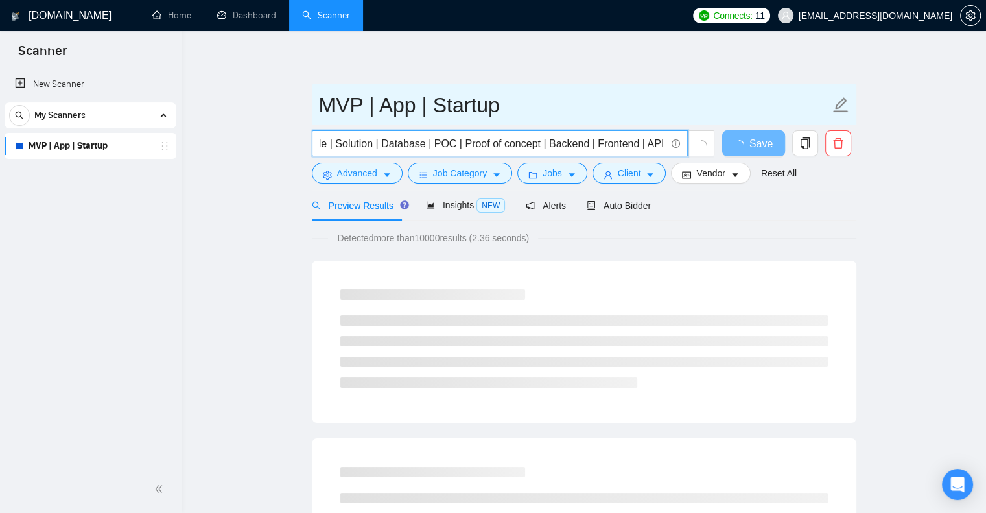
type input "MVP | .NET | C# | Architecture | React | Angular | Azure | AWS | App | Startup …"
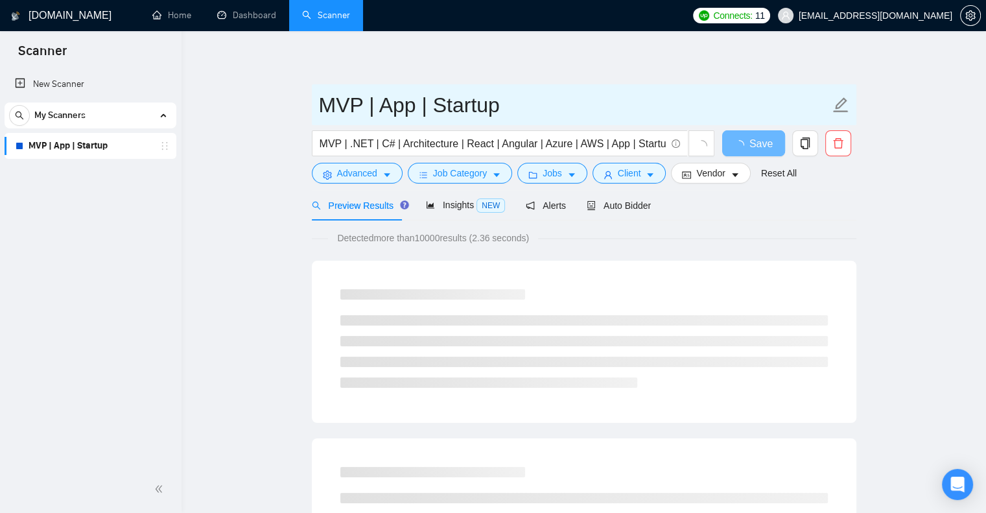
click at [634, 108] on input "MVP | App | Startup" at bounding box center [574, 105] width 511 height 32
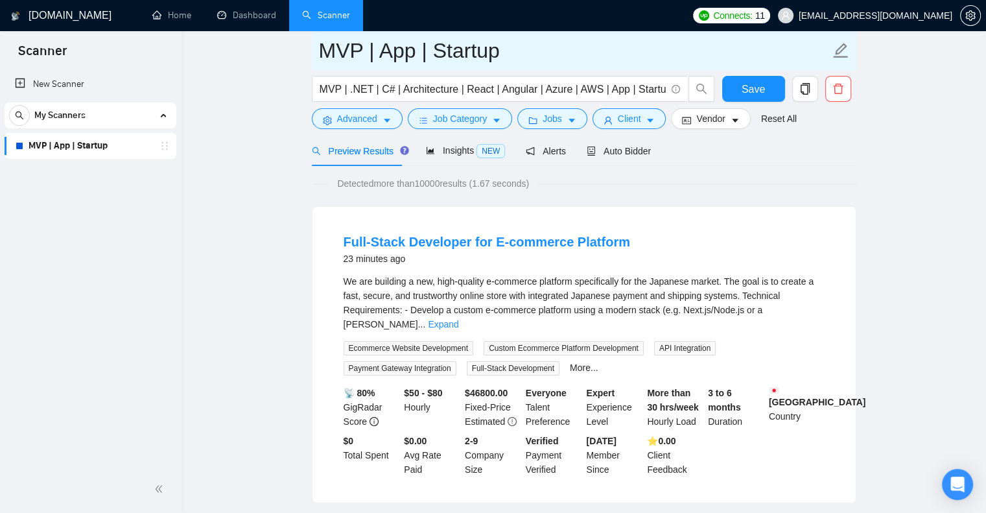
scroll to position [65, 0]
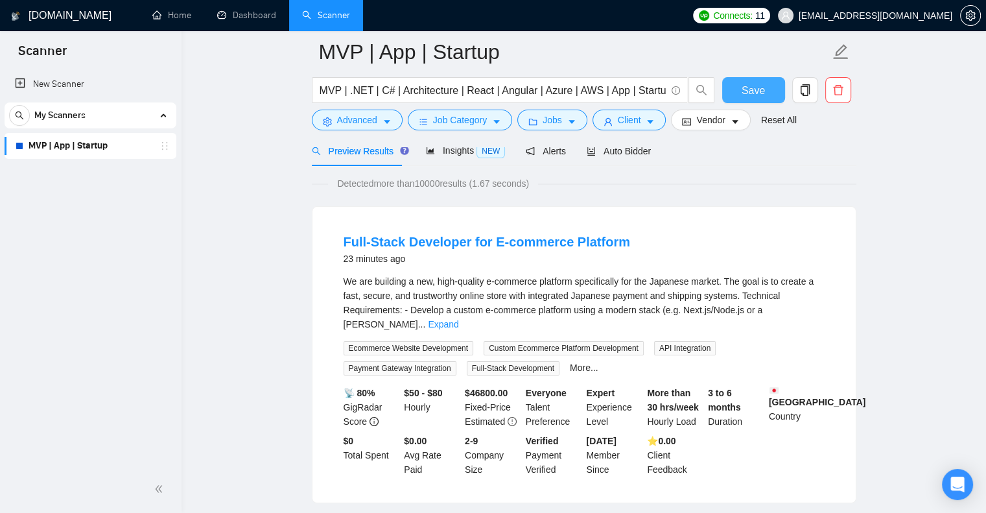
click at [753, 94] on span "Save" at bounding box center [752, 90] width 23 height 16
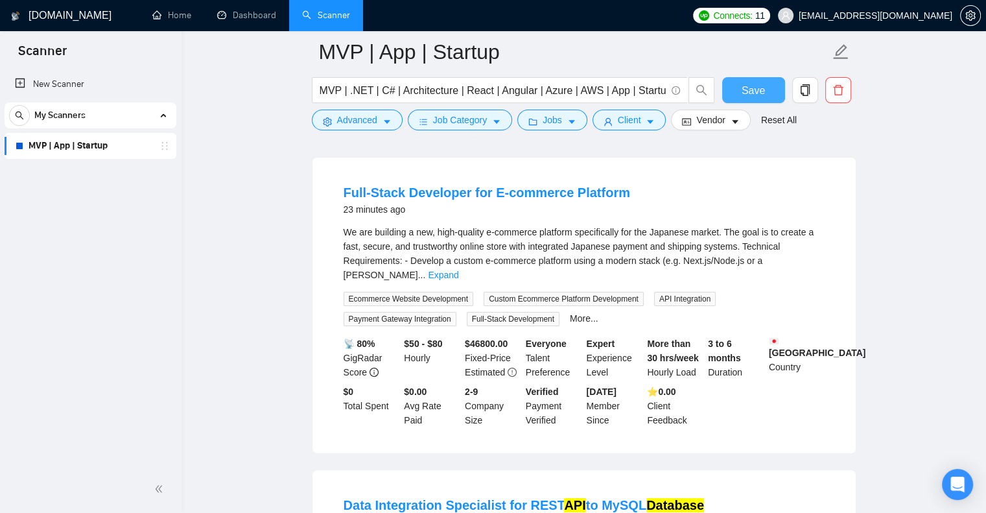
scroll to position [114, 0]
click at [474, 196] on link "Full-Stack Developer for E-commerce Platform" at bounding box center [486, 192] width 286 height 14
click at [496, 498] on link "Data Integration Specialist for REST API to MySQL Database" at bounding box center [523, 505] width 360 height 14
